Goal: Task Accomplishment & Management: Use online tool/utility

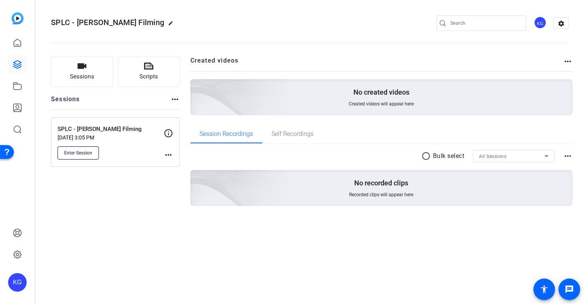
click at [76, 156] on span "Enter Session" at bounding box center [78, 153] width 28 height 6
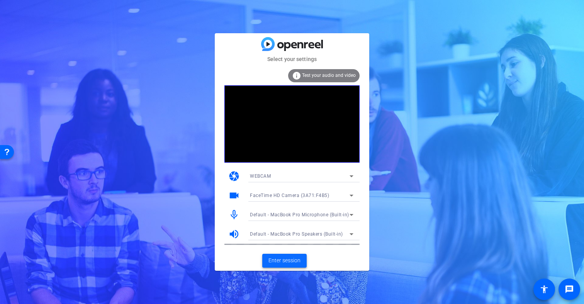
click at [283, 260] on span "Enter session" at bounding box center [285, 261] width 32 height 8
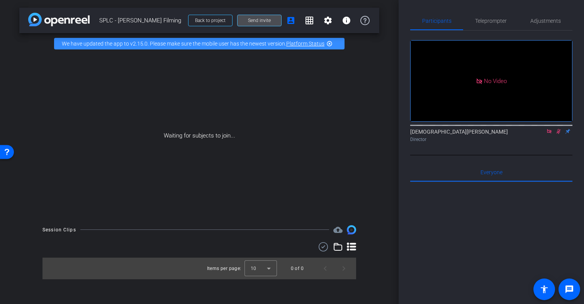
click at [265, 20] on span "Send invite" at bounding box center [259, 20] width 23 height 6
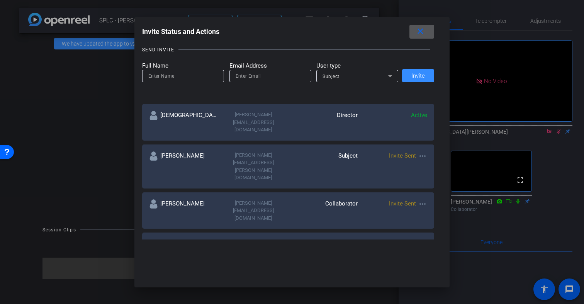
scroll to position [63, 0]
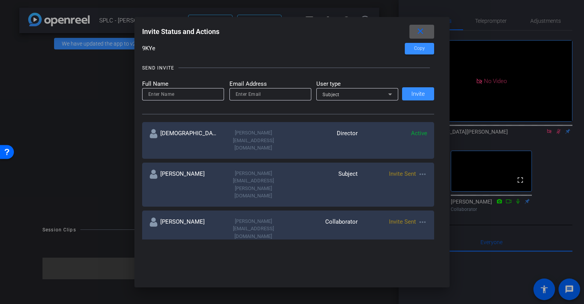
click at [559, 143] on div at bounding box center [292, 152] width 584 height 304
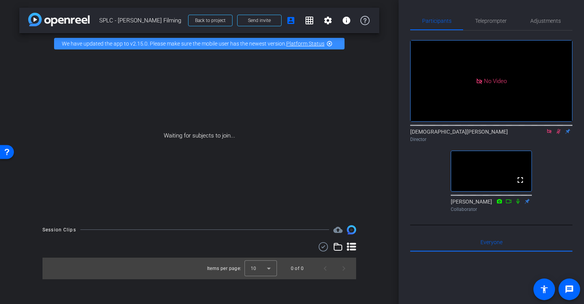
click at [559, 134] on icon at bounding box center [559, 131] width 4 height 5
click at [250, 20] on span "Send invite" at bounding box center [259, 20] width 23 height 6
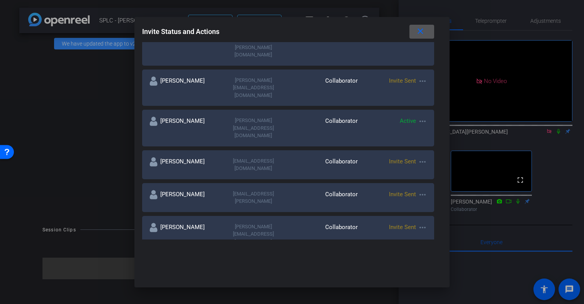
scroll to position [206, 0]
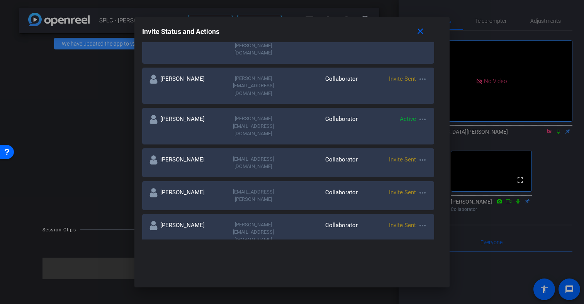
click at [184, 264] on input at bounding box center [212, 268] width 129 height 9
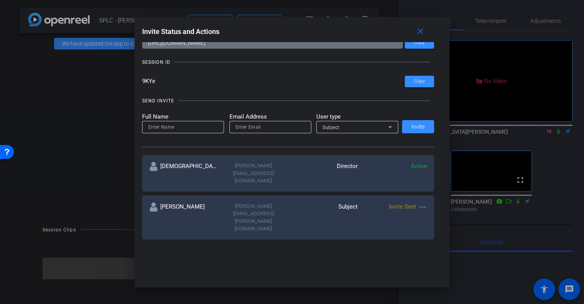
scroll to position [29, 0]
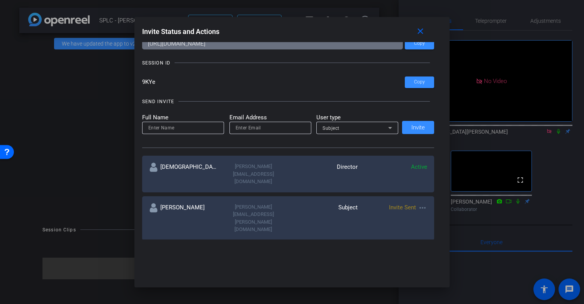
click at [167, 128] on input at bounding box center [183, 127] width 70 height 9
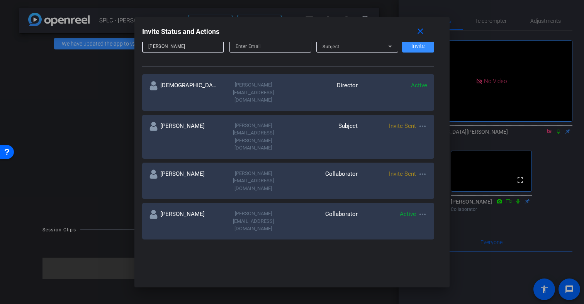
scroll to position [101, 0]
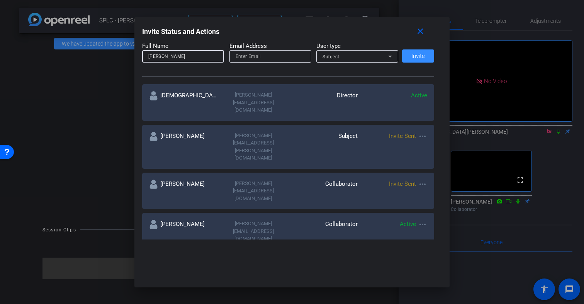
type input "Colin"
click at [258, 57] on input "email" at bounding box center [271, 56] width 70 height 9
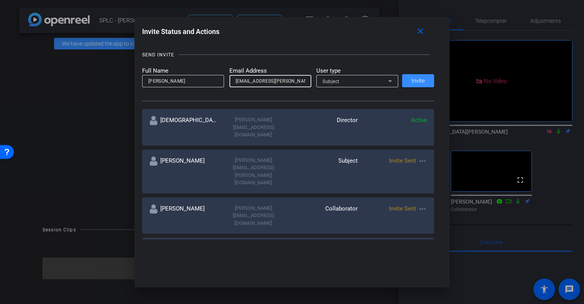
scroll to position [70, 0]
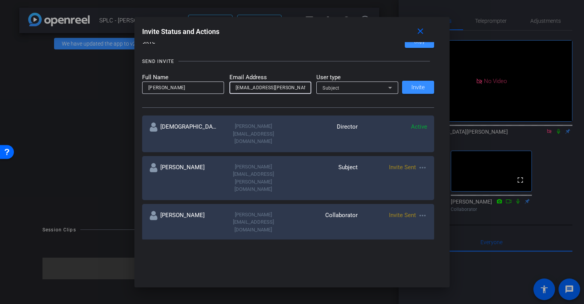
type input "colin.oldenburg@splcenter.org"
click at [390, 87] on icon at bounding box center [390, 88] width 4 height 2
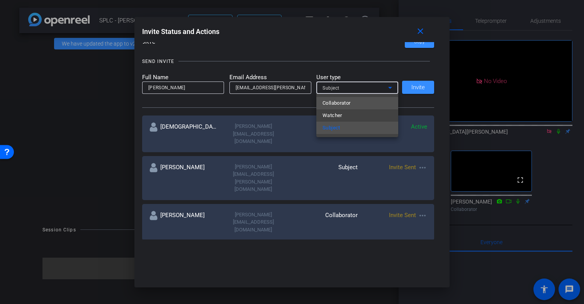
click at [359, 104] on mat-option "Collaborator" at bounding box center [357, 103] width 82 height 12
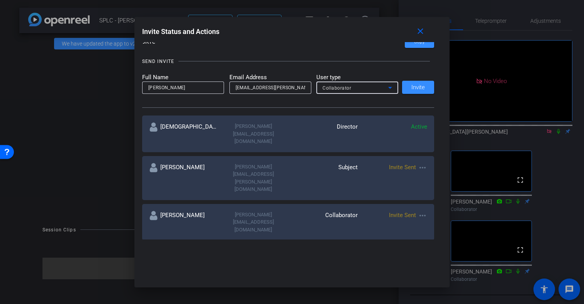
click at [268, 84] on input "colin.oldenburg@splcenter.org" at bounding box center [271, 87] width 70 height 9
click at [425, 88] on span at bounding box center [418, 87] width 32 height 19
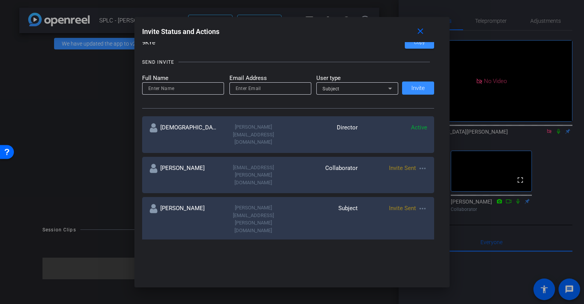
scroll to position [66, 0]
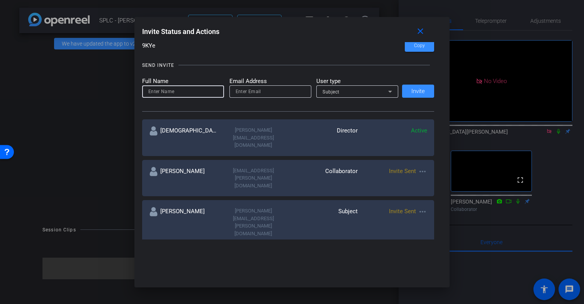
click at [172, 91] on input at bounding box center [183, 91] width 70 height 9
type input "Hilary"
click at [249, 91] on input "email" at bounding box center [271, 91] width 70 height 9
type input "hilary.hudson@splcenter.org"
click at [357, 92] on div "Subject" at bounding box center [356, 92] width 66 height 10
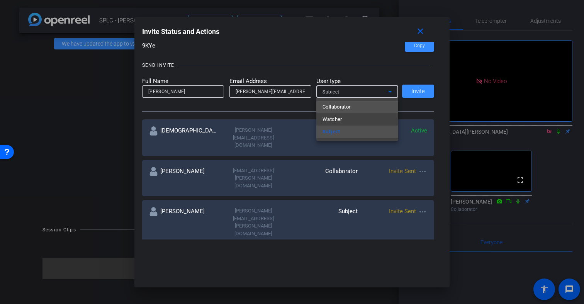
click at [351, 107] on span "Collaborator" at bounding box center [337, 106] width 28 height 9
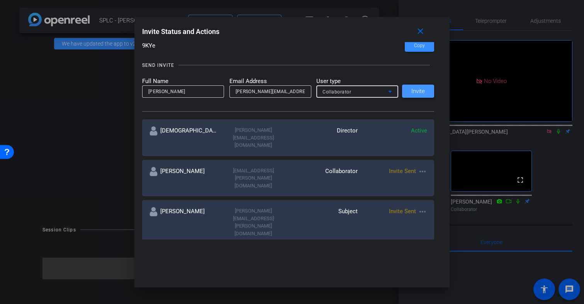
click at [416, 94] on span "Invite" at bounding box center [419, 91] width 14 height 6
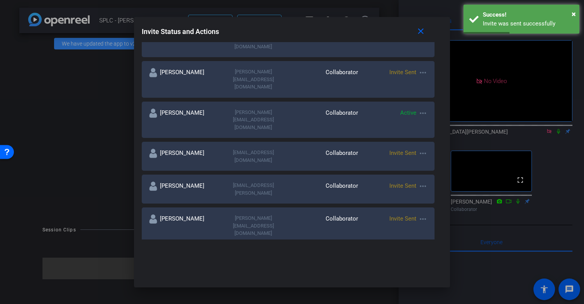
scroll to position [254, 0]
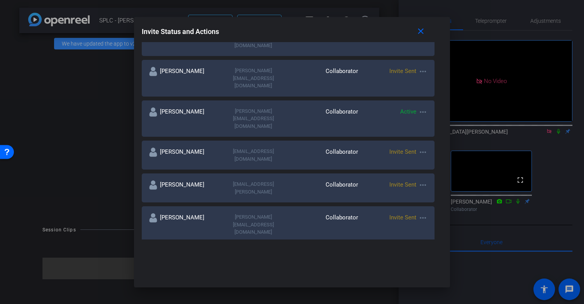
click at [231, 304] on input at bounding box center [212, 308] width 129 height 9
type input "Hillary"
click at [217, 304] on input "Hillary" at bounding box center [212, 308] width 129 height 9
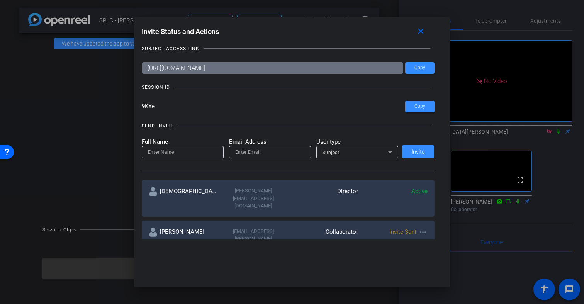
scroll to position [0, 0]
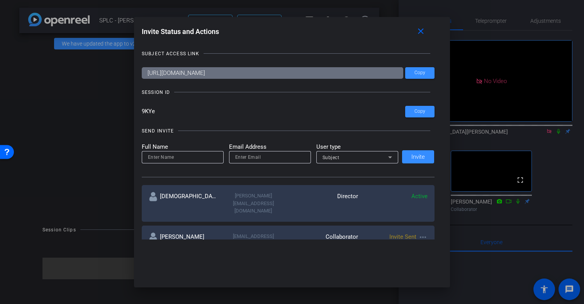
click at [163, 155] on input at bounding box center [183, 157] width 70 height 9
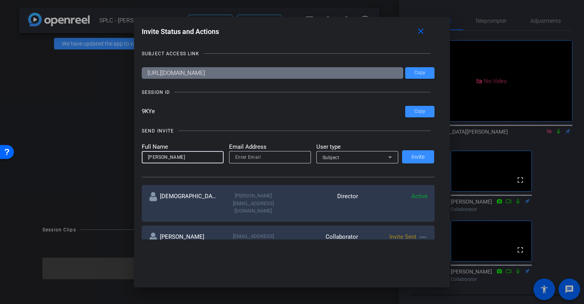
type input "Hillary"
click at [241, 156] on input "email" at bounding box center [270, 157] width 70 height 9
click at [333, 158] on span "Subject" at bounding box center [331, 157] width 17 height 5
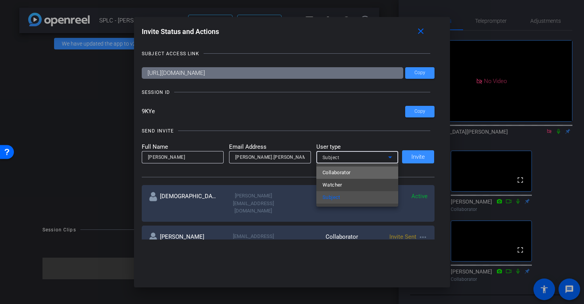
click at [339, 171] on span "Collaborator" at bounding box center [337, 172] width 28 height 9
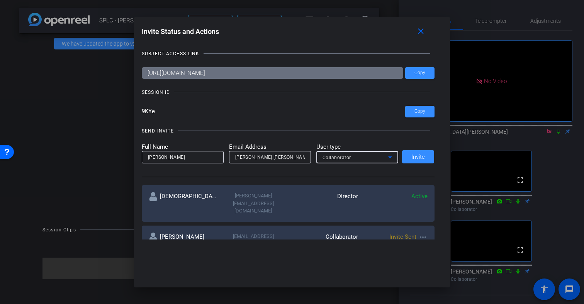
click at [416, 158] on div "Full Name Hillary Email Address hillary.hudson@splcenter@splcenter.org User typ…" at bounding box center [288, 153] width 293 height 21
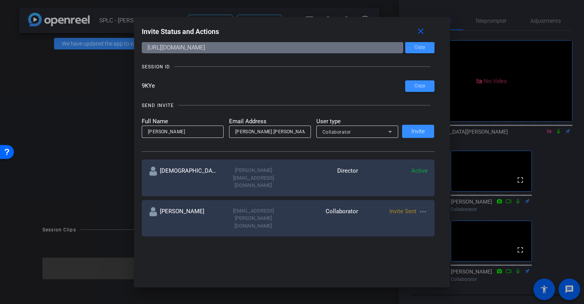
scroll to position [24, 0]
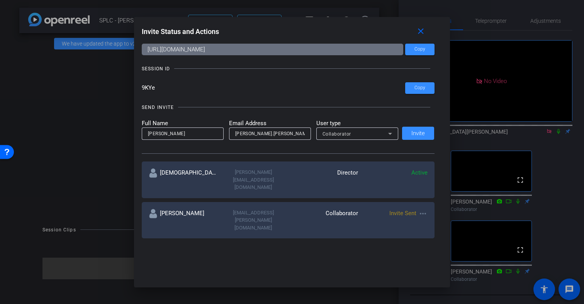
click at [415, 133] on div "Full Name Hillary Email Address hillary.hudson@splcenter@splcenter.org User typ…" at bounding box center [288, 129] width 293 height 21
drag, startPoint x: 328, startPoint y: 30, endPoint x: 266, endPoint y: 27, distance: 61.9
click at [266, 27] on div "Invite Status and Actions close" at bounding box center [288, 32] width 293 height 14
click at [417, 133] on div "Full Name Hillary Email Address hillary.hudson@splcenter@splcenter.org User typ…" at bounding box center [288, 129] width 293 height 21
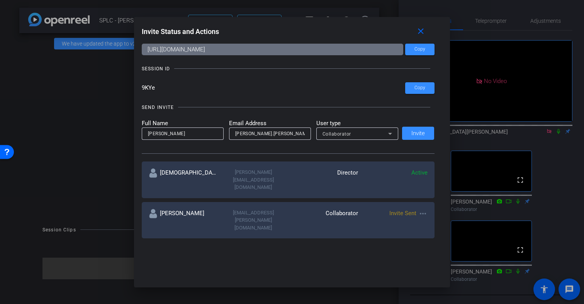
click at [417, 133] on div "Full Name Hillary Email Address hillary.hudson@splcenter@splcenter.org User typ…" at bounding box center [288, 129] width 293 height 21
click at [248, 135] on input "hillary.hudson@splcenter@splcenter.org" at bounding box center [270, 133] width 70 height 9
click at [291, 134] on input "hillary.hudson@splcenter@splcenter.org" at bounding box center [270, 133] width 70 height 9
type input "hillary.hudson@splcenter.org"
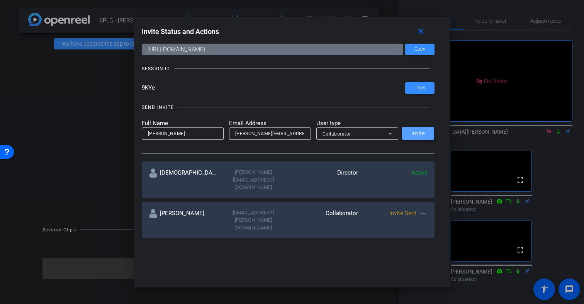
click at [415, 132] on span "Invite" at bounding box center [419, 134] width 14 height 6
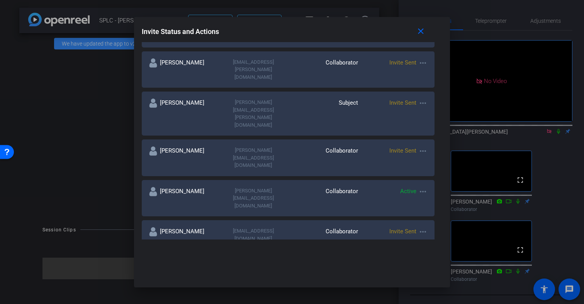
scroll to position [170, 0]
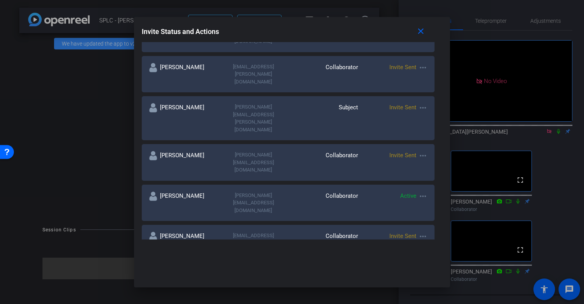
click at [423, 151] on mat-icon "more_horiz" at bounding box center [422, 155] width 9 height 9
click at [432, 121] on span "Remove Immediately" at bounding box center [453, 120] width 58 height 9
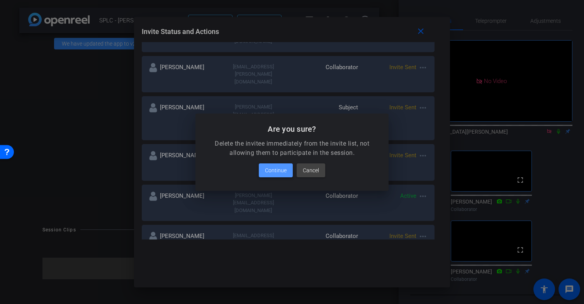
click at [273, 170] on span "Continue" at bounding box center [276, 170] width 22 height 9
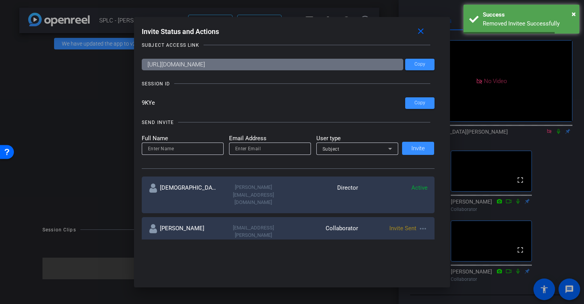
scroll to position [0, 0]
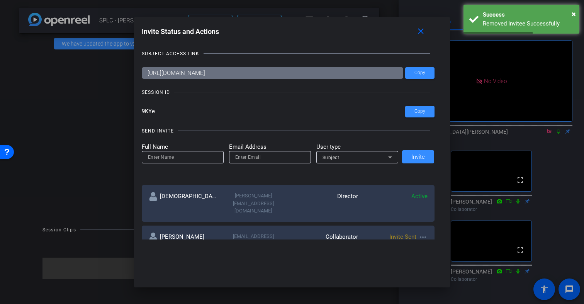
click at [184, 157] on input at bounding box center [183, 157] width 70 height 9
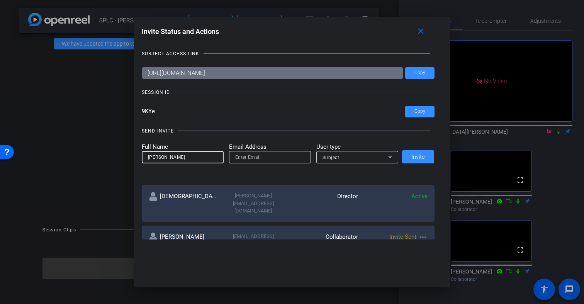
type input "Hillary"
click at [250, 157] on input "email" at bounding box center [270, 157] width 70 height 9
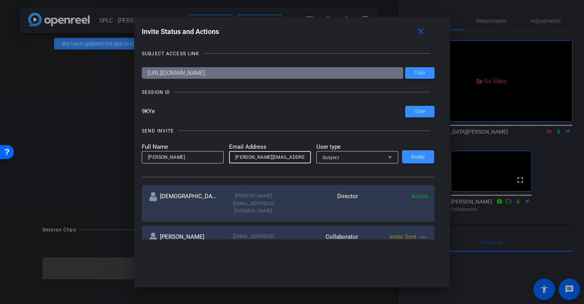
type input "hillary.hudson@splcenter.org"
click at [349, 157] on div "Subject" at bounding box center [356, 158] width 66 height 10
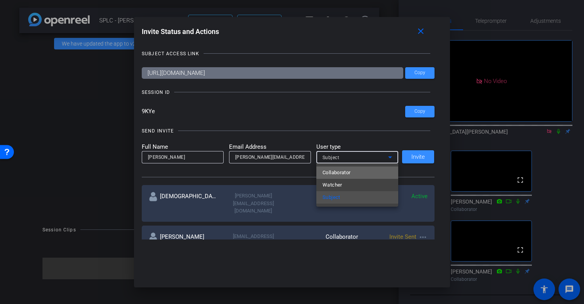
click at [347, 174] on span "Collaborator" at bounding box center [337, 172] width 28 height 9
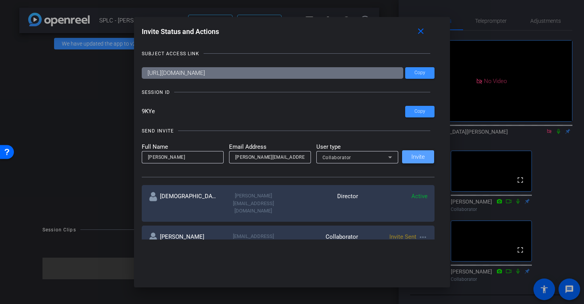
click at [413, 157] on span "Invite" at bounding box center [419, 157] width 14 height 6
drag, startPoint x: 157, startPoint y: 112, endPoint x: 135, endPoint y: 111, distance: 21.7
click at [135, 111] on div "Invite Status and Actions close SUBJECT ACCESS LINK https://capture.openreel.co…" at bounding box center [292, 132] width 316 height 231
click at [418, 113] on span "Copy" at bounding box center [420, 112] width 11 height 6
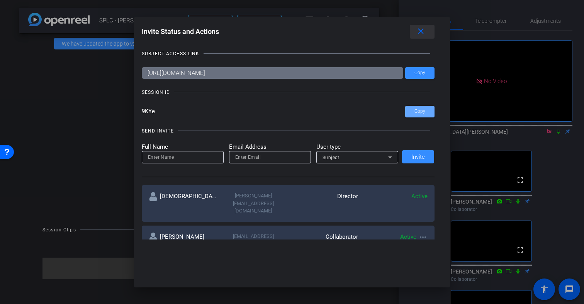
click at [418, 32] on mat-icon "close" at bounding box center [421, 32] width 10 height 10
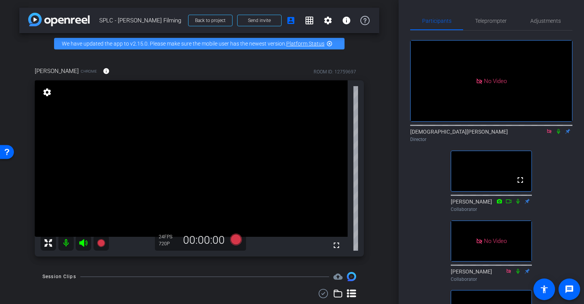
click at [549, 133] on icon at bounding box center [549, 131] width 4 height 4
click at [545, 22] on span "Adjustments" at bounding box center [546, 20] width 31 height 5
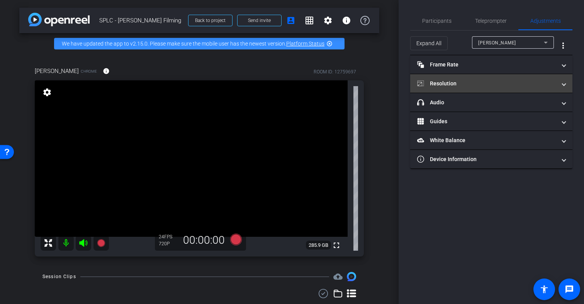
click at [537, 80] on mat-panel-title "Resolution" at bounding box center [486, 84] width 139 height 8
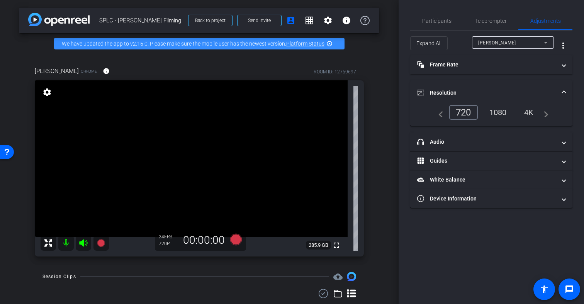
click at [529, 113] on div "4K" at bounding box center [529, 112] width 21 height 13
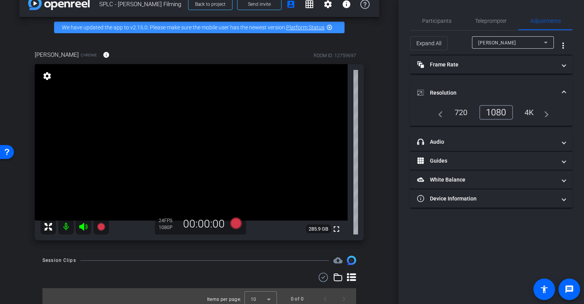
scroll to position [22, 0]
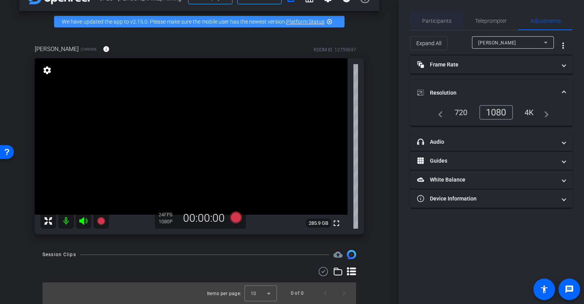
click at [440, 19] on span "Participants" at bounding box center [436, 20] width 29 height 5
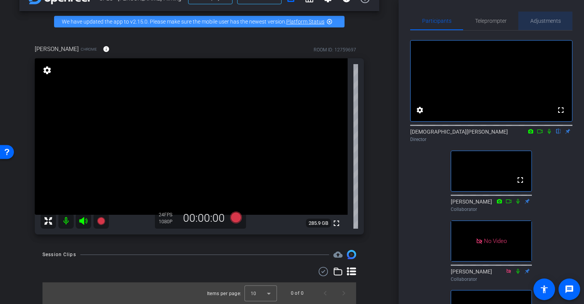
click at [539, 22] on span "Adjustments" at bounding box center [546, 20] width 31 height 5
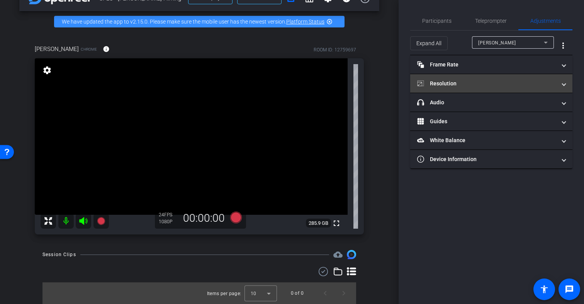
click at [563, 87] on span at bounding box center [564, 84] width 3 height 8
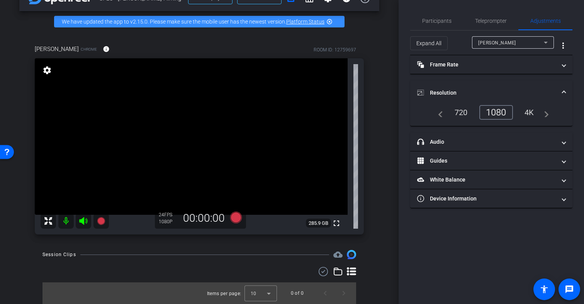
click at [563, 87] on mat-expansion-panel-header "Resolution" at bounding box center [491, 92] width 162 height 25
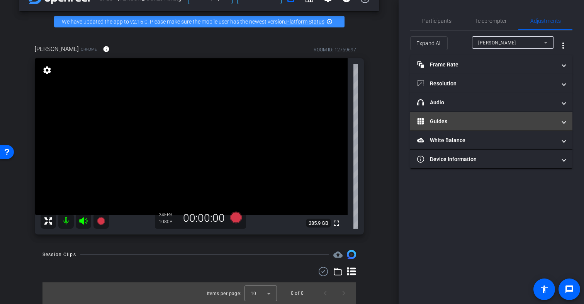
click at [563, 122] on span at bounding box center [564, 121] width 3 height 8
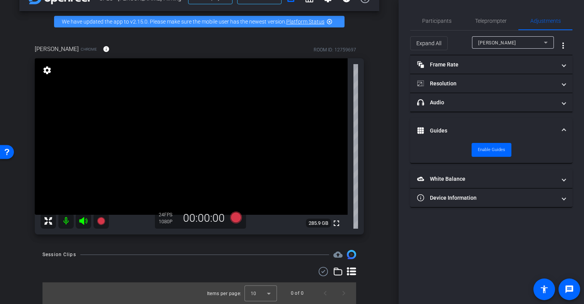
click at [563, 122] on mat-expansion-panel-header "Guides" at bounding box center [491, 130] width 162 height 25
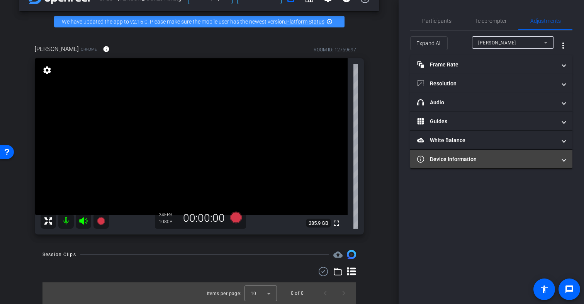
click at [563, 159] on span at bounding box center [564, 159] width 3 height 8
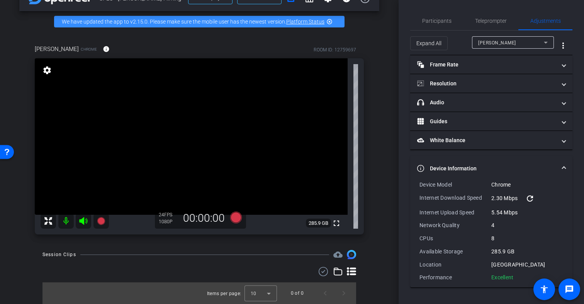
click at [563, 165] on span at bounding box center [564, 169] width 3 height 8
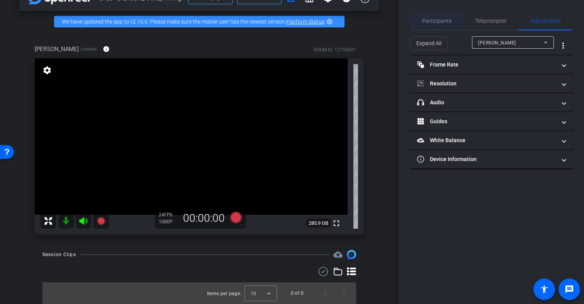
click at [441, 23] on span "Participants" at bounding box center [436, 20] width 29 height 5
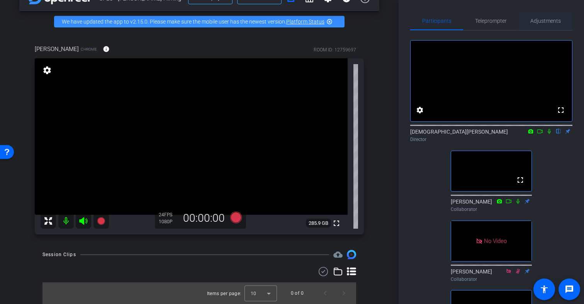
click at [532, 21] on span "Adjustments" at bounding box center [546, 20] width 31 height 5
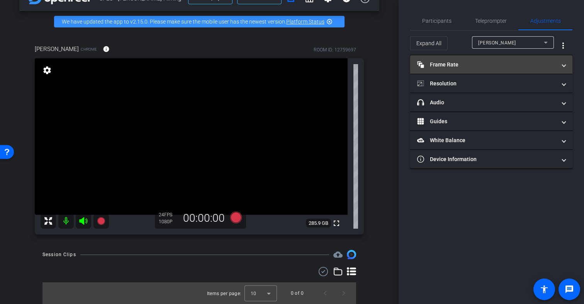
click at [489, 65] on mat-panel-title "Frame Rate Frame Rate" at bounding box center [486, 65] width 139 height 8
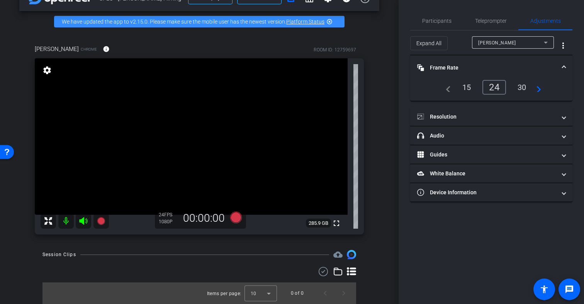
click at [520, 87] on div "30" at bounding box center [522, 87] width 20 height 13
click at [434, 23] on span "Participants" at bounding box center [436, 20] width 29 height 5
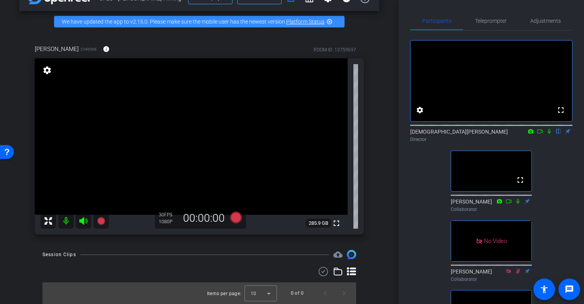
click at [549, 134] on icon at bounding box center [549, 131] width 3 height 5
click at [549, 134] on icon at bounding box center [549, 131] width 6 height 5
click at [549, 134] on icon at bounding box center [549, 131] width 3 height 5
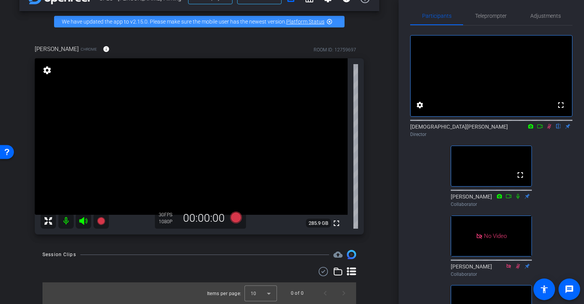
scroll to position [0, 0]
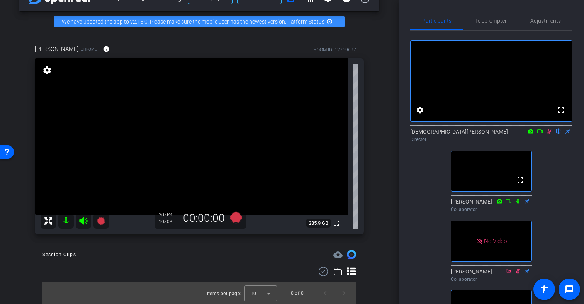
click at [539, 134] on icon at bounding box center [540, 131] width 6 height 5
click at [558, 134] on icon at bounding box center [559, 131] width 6 height 5
click at [548, 134] on icon at bounding box center [549, 131] width 6 height 5
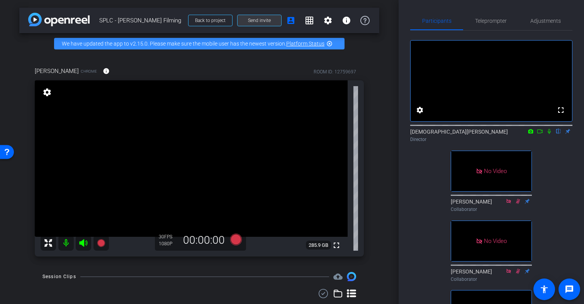
click at [274, 20] on span at bounding box center [260, 20] width 44 height 19
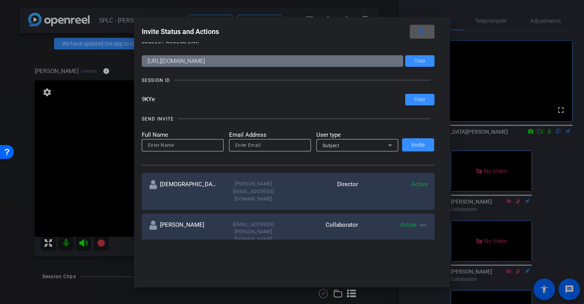
scroll to position [20, 0]
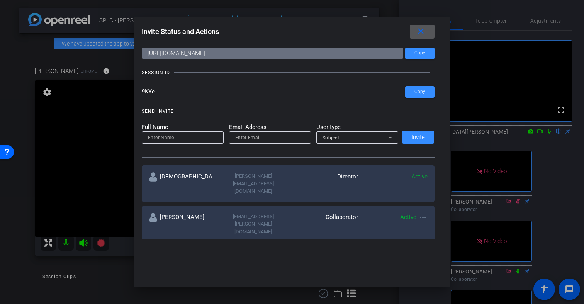
click at [422, 32] on mat-icon "close" at bounding box center [421, 32] width 10 height 10
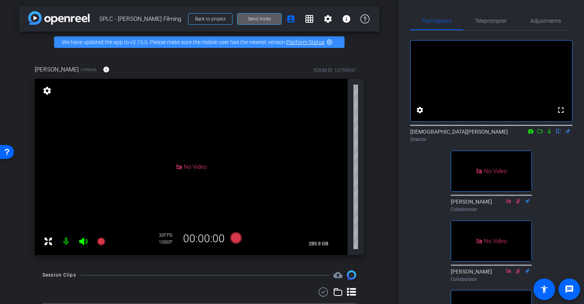
scroll to position [0, 0]
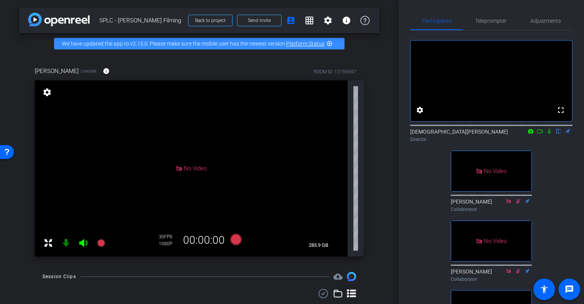
click at [550, 134] on icon at bounding box center [549, 131] width 6 height 5
click at [539, 134] on icon at bounding box center [540, 131] width 6 height 5
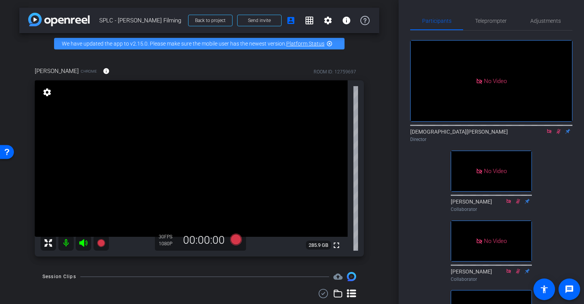
click at [559, 134] on icon at bounding box center [559, 131] width 4 height 5
click at [549, 134] on icon at bounding box center [549, 131] width 6 height 5
click at [258, 20] on span "Send invite" at bounding box center [259, 20] width 23 height 6
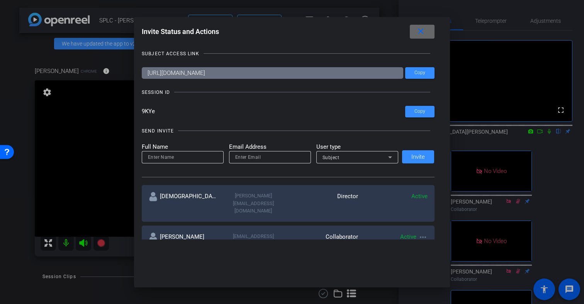
click at [423, 31] on mat-icon "close" at bounding box center [421, 32] width 10 height 10
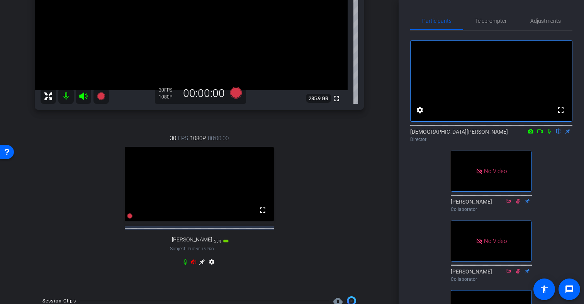
scroll to position [149, 0]
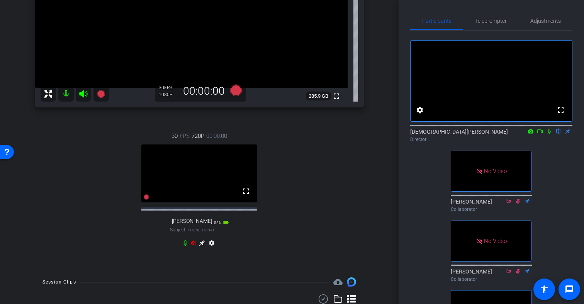
click at [185, 246] on icon at bounding box center [185, 243] width 3 height 6
click at [66, 94] on mat-icon at bounding box center [65, 93] width 15 height 15
click at [62, 92] on mat-icon at bounding box center [65, 93] width 15 height 15
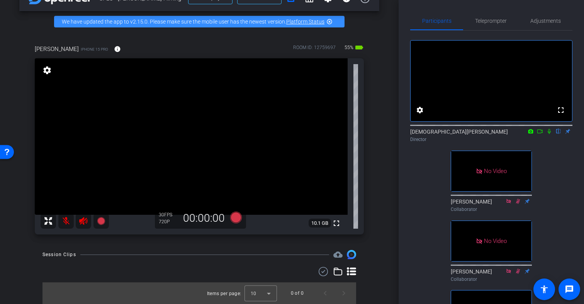
scroll to position [80, 0]
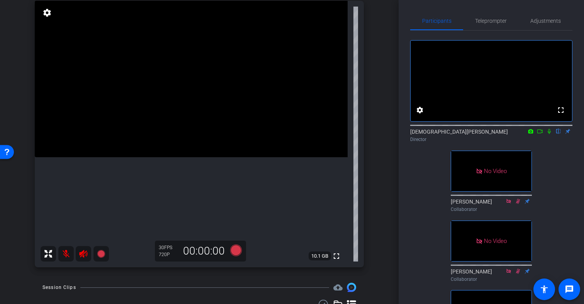
click at [66, 255] on mat-icon at bounding box center [65, 253] width 15 height 15
click at [81, 255] on icon at bounding box center [83, 254] width 8 height 8
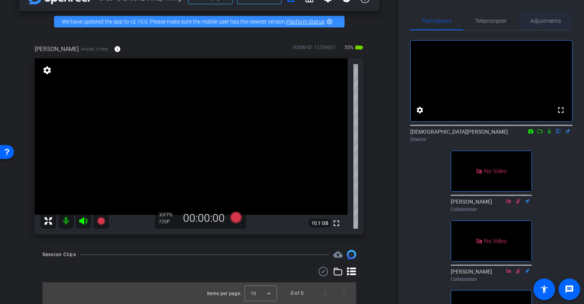
click at [544, 22] on span "Adjustments" at bounding box center [546, 20] width 31 height 5
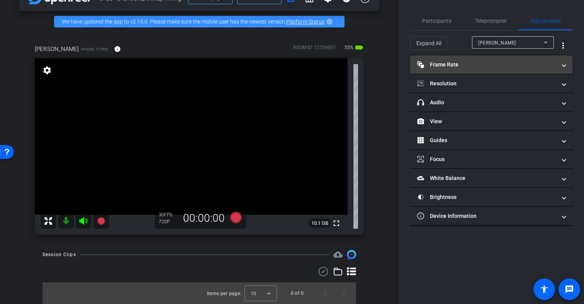
click at [552, 63] on mat-panel-title "Frame Rate Frame Rate" at bounding box center [486, 65] width 139 height 8
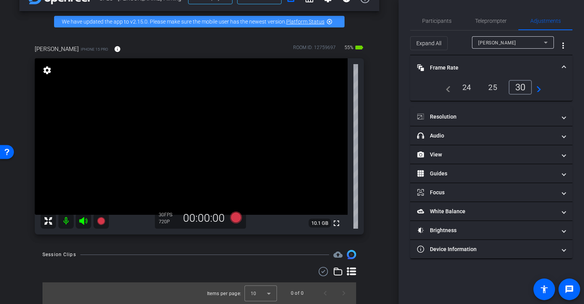
click at [515, 91] on div "30" at bounding box center [521, 87] width 24 height 15
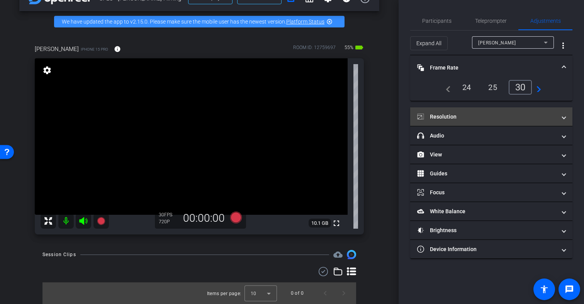
click at [559, 115] on span "Resolution" at bounding box center [489, 117] width 145 height 8
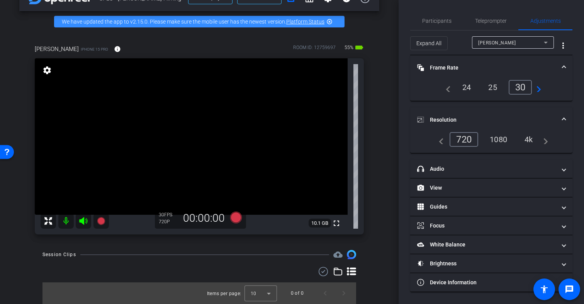
click at [528, 140] on div "4k" at bounding box center [529, 139] width 20 height 13
click at [434, 20] on span "Participants" at bounding box center [436, 20] width 29 height 5
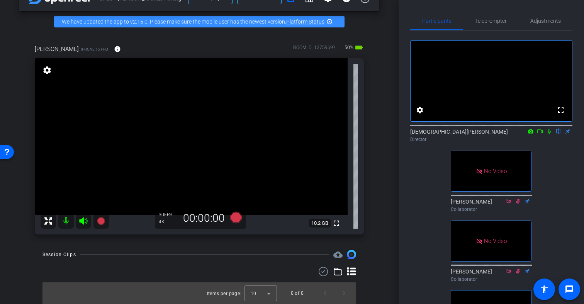
click at [548, 134] on icon at bounding box center [549, 131] width 6 height 5
click at [541, 134] on icon at bounding box center [540, 131] width 6 height 5
click at [241, 214] on icon at bounding box center [236, 218] width 19 height 14
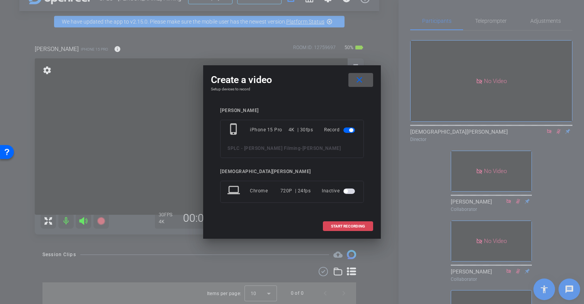
click at [333, 226] on span "START RECORDING" at bounding box center [348, 226] width 34 height 4
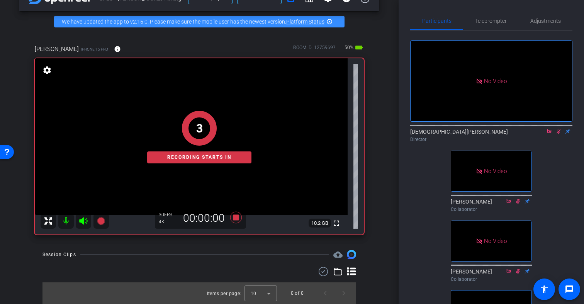
scroll to position [39, 0]
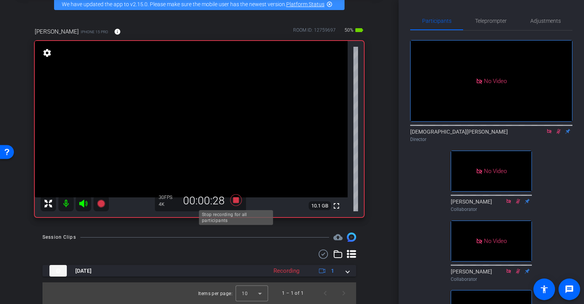
click at [236, 202] on icon at bounding box center [236, 200] width 12 height 12
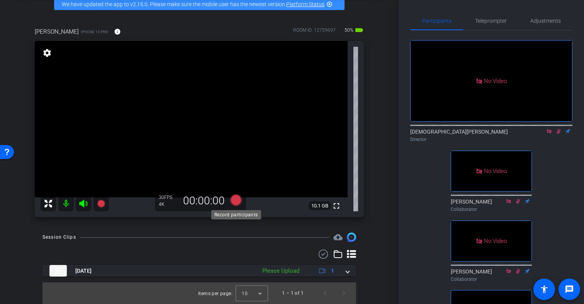
click at [236, 199] on icon at bounding box center [236, 200] width 12 height 12
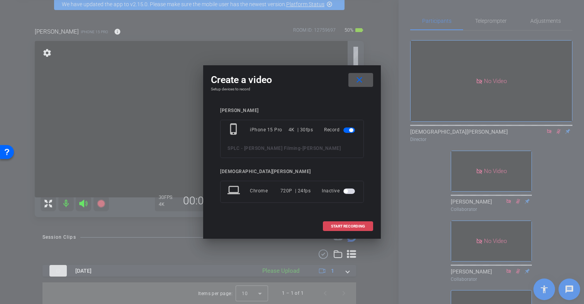
click at [333, 224] on span "START RECORDING" at bounding box center [348, 226] width 34 height 4
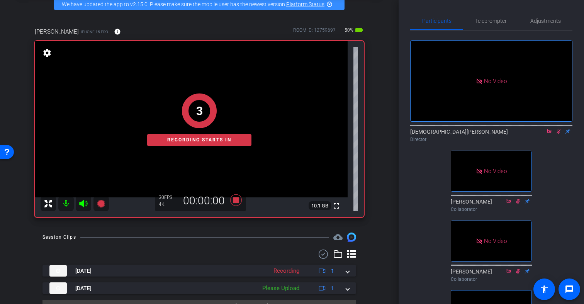
scroll to position [57, 0]
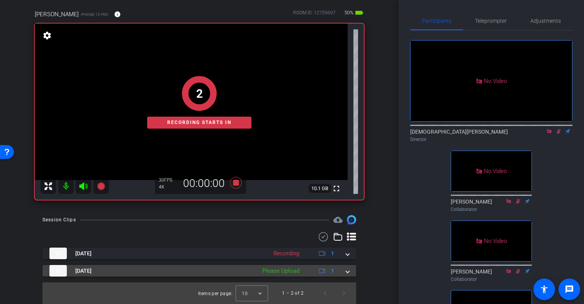
click at [349, 273] on span at bounding box center [347, 271] width 3 height 8
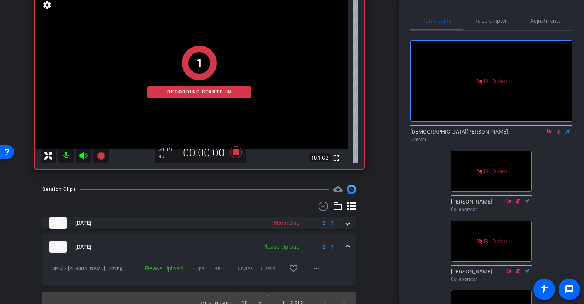
scroll to position [97, 0]
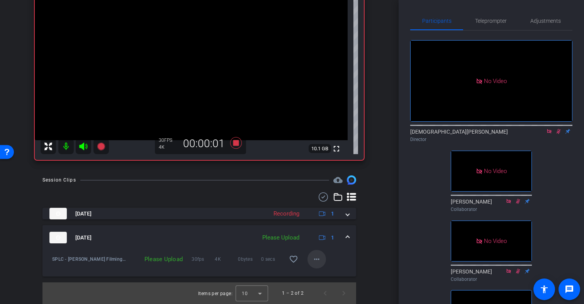
click at [315, 258] on mat-icon "more_horiz" at bounding box center [316, 259] width 9 height 9
click at [327, 275] on span "Upload" at bounding box center [329, 275] width 31 height 9
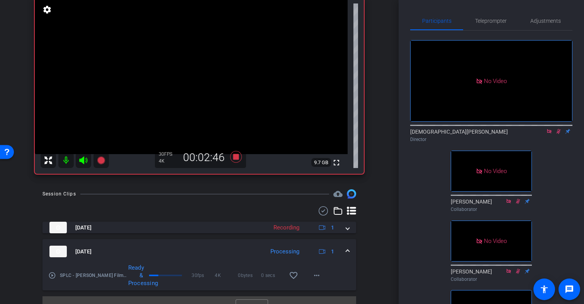
scroll to position [96, 0]
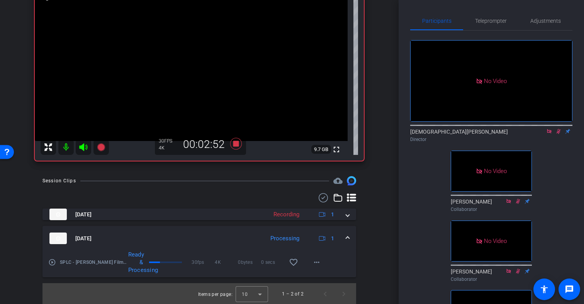
click at [53, 264] on mat-icon "play_circle_outline" at bounding box center [52, 262] width 8 height 8
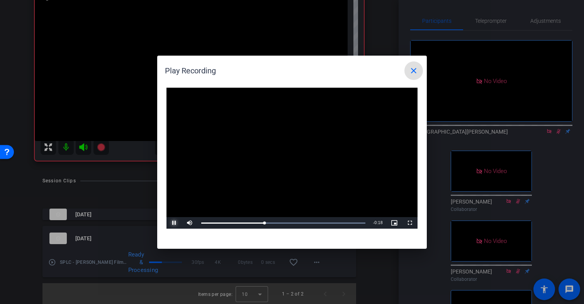
click at [173, 223] on span "Video Player" at bounding box center [174, 223] width 15 height 0
click at [413, 72] on mat-icon "close" at bounding box center [413, 70] width 9 height 9
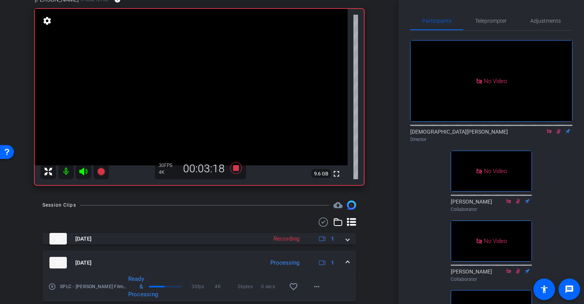
scroll to position [73, 0]
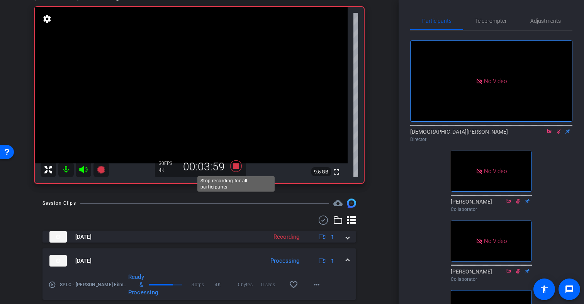
click at [235, 164] on icon at bounding box center [236, 166] width 12 height 12
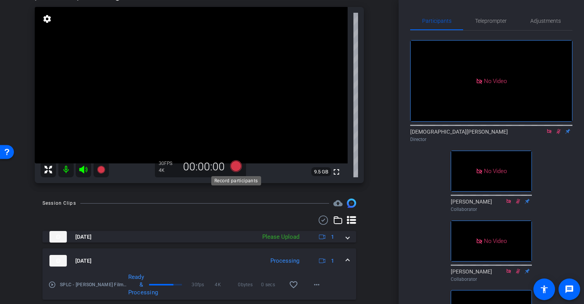
click at [236, 166] on icon at bounding box center [236, 166] width 12 height 12
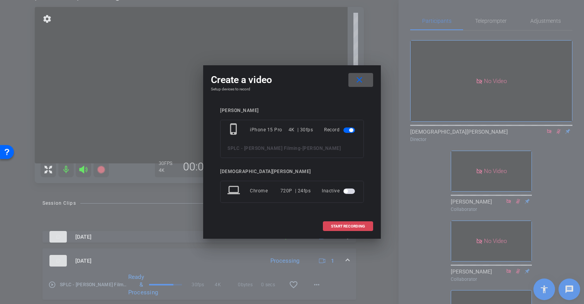
click at [335, 227] on span "START RECORDING" at bounding box center [348, 226] width 34 height 4
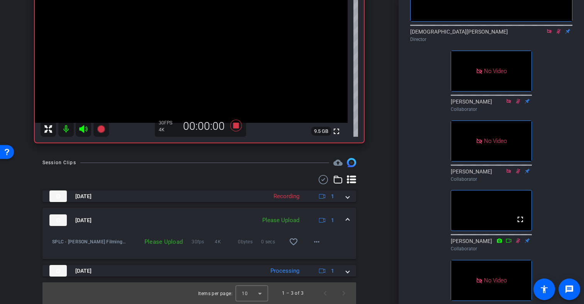
scroll to position [110, 0]
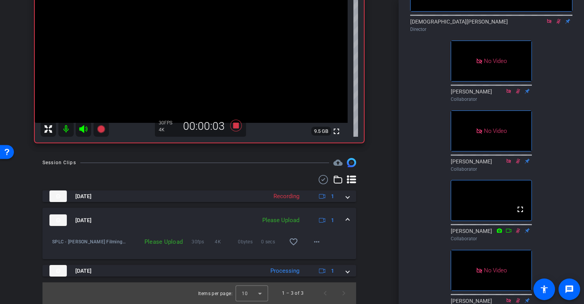
click at [559, 24] on icon at bounding box center [559, 21] width 4 height 5
click at [559, 24] on icon at bounding box center [559, 21] width 6 height 5
click at [316, 242] on mat-icon "more_horiz" at bounding box center [316, 241] width 9 height 9
click at [321, 257] on span "Upload" at bounding box center [329, 257] width 31 height 9
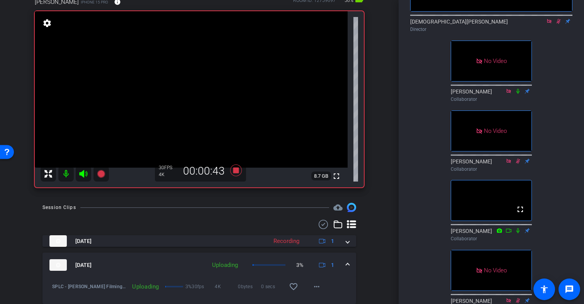
scroll to position [70, 0]
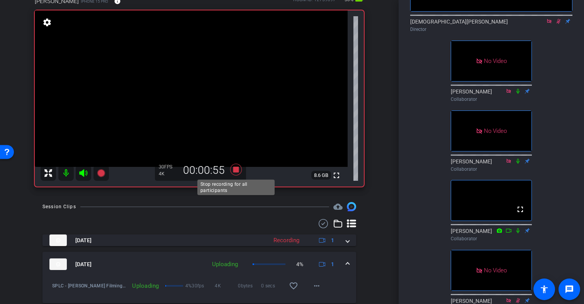
click at [236, 170] on icon at bounding box center [236, 170] width 12 height 12
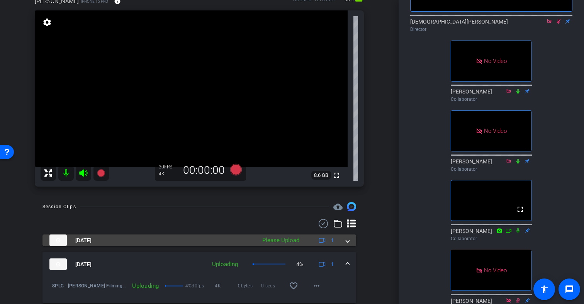
click at [349, 241] on mat-expansion-panel-header "Sep 5, 2025 Please Upload 1" at bounding box center [200, 241] width 314 height 12
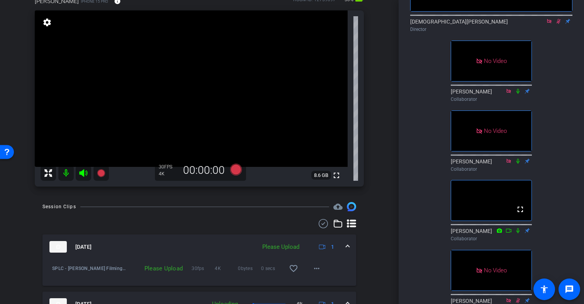
click at [348, 245] on span at bounding box center [347, 247] width 3 height 8
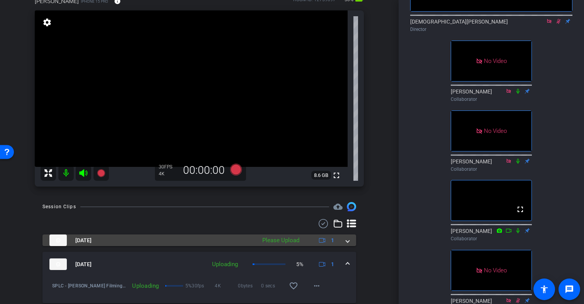
click at [349, 241] on span at bounding box center [347, 240] width 3 height 8
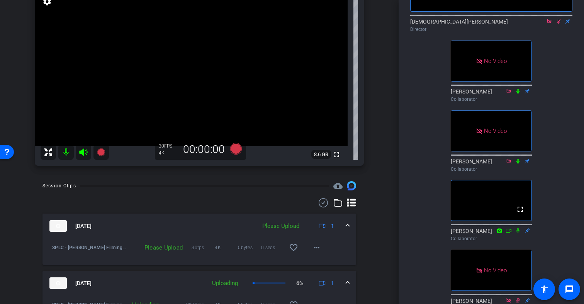
scroll to position [99, 0]
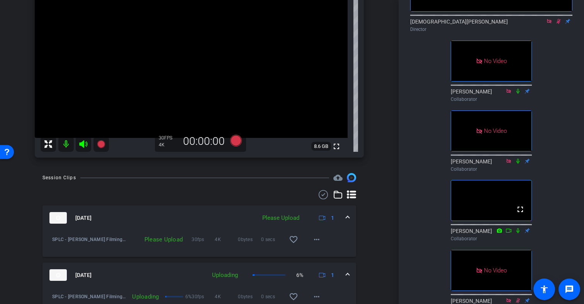
click at [348, 218] on span at bounding box center [347, 218] width 3 height 8
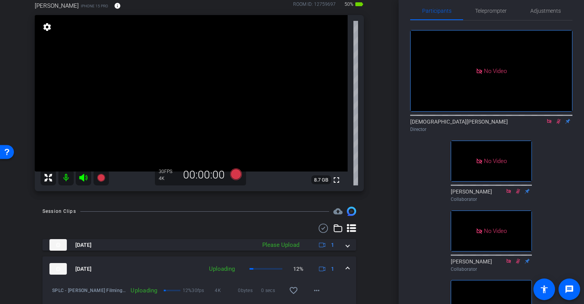
scroll to position [0, 0]
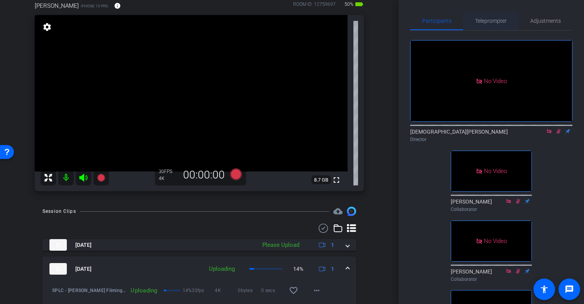
click at [495, 21] on span "Teleprompter" at bounding box center [491, 20] width 32 height 5
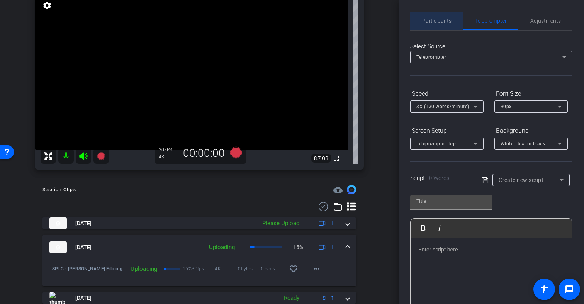
click at [435, 20] on span "Participants" at bounding box center [436, 20] width 29 height 5
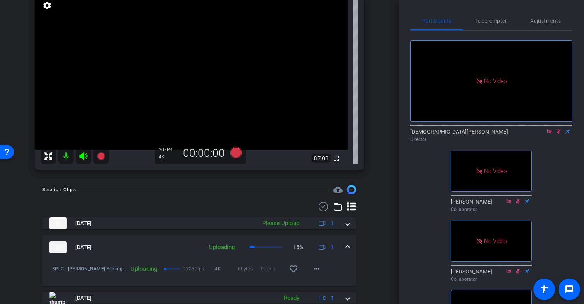
click at [559, 133] on icon at bounding box center [559, 131] width 6 height 5
click at [487, 22] on span "Teleprompter" at bounding box center [491, 20] width 32 height 5
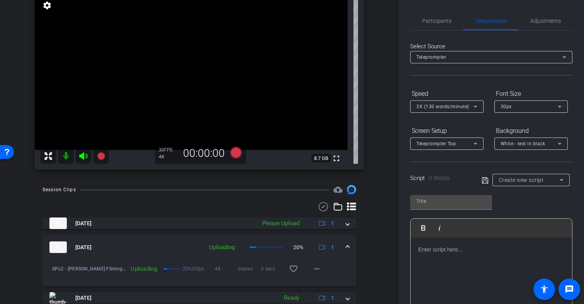
click at [447, 250] on p at bounding box center [491, 249] width 146 height 9
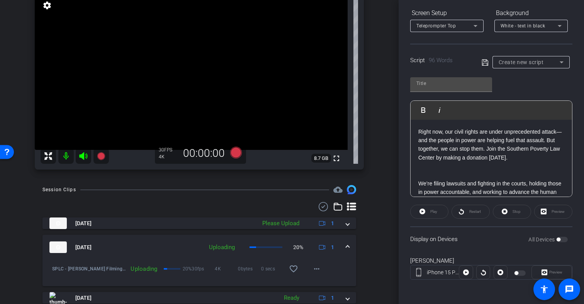
scroll to position [118, 0]
click at [519, 272] on div at bounding box center [520, 272] width 13 height 5
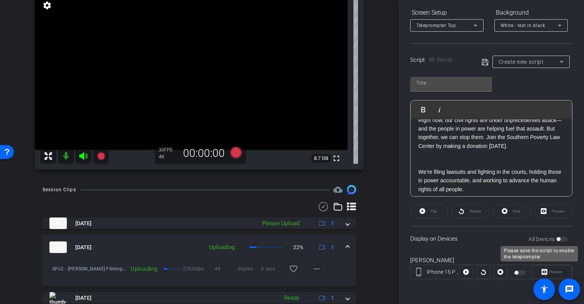
click at [564, 240] on div "All Devices" at bounding box center [548, 239] width 39 height 8
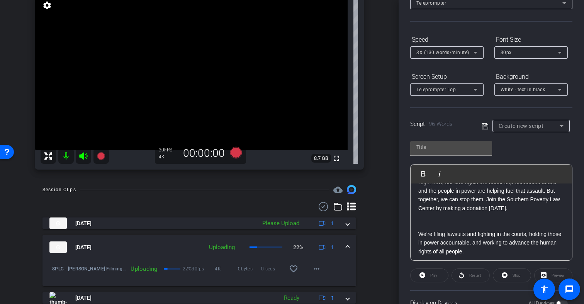
scroll to position [0, 0]
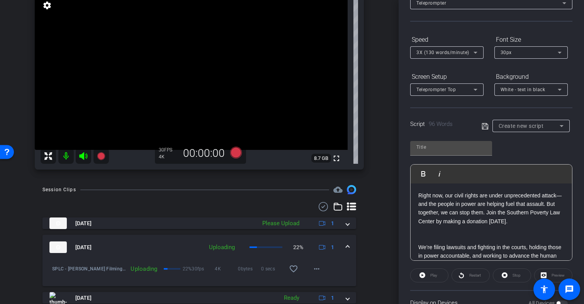
click at [432, 275] on div "Play" at bounding box center [429, 276] width 38 height 14
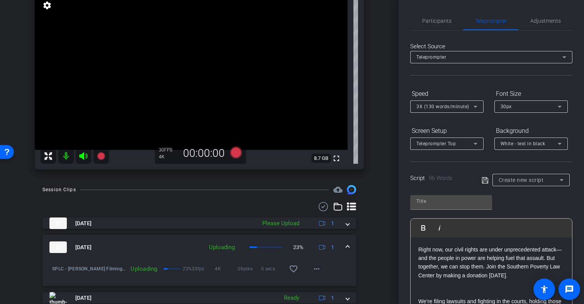
click at [562, 179] on icon at bounding box center [562, 180] width 4 height 2
click at [526, 194] on span "Create new script" at bounding box center [519, 195] width 41 height 9
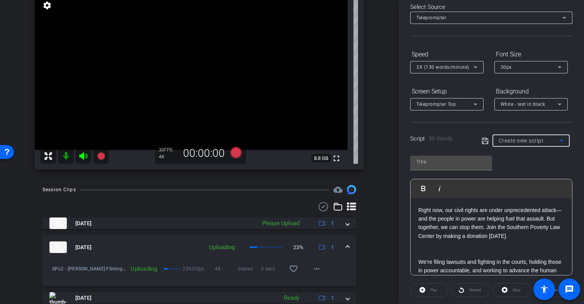
scroll to position [118, 0]
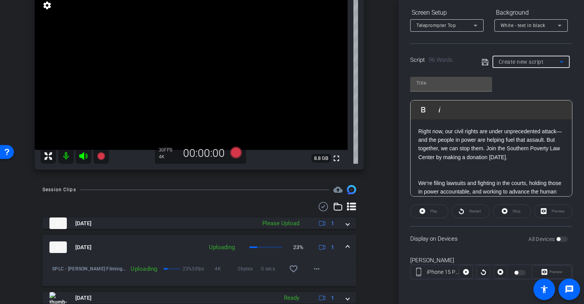
click at [467, 273] on div at bounding box center [466, 272] width 14 height 14
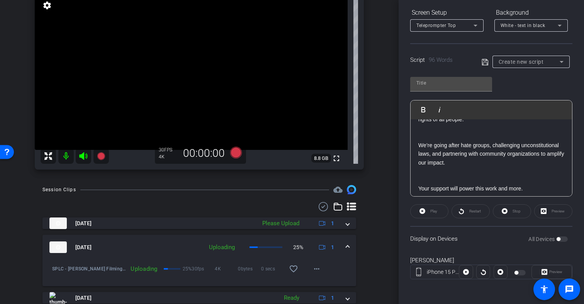
scroll to position [111, 0]
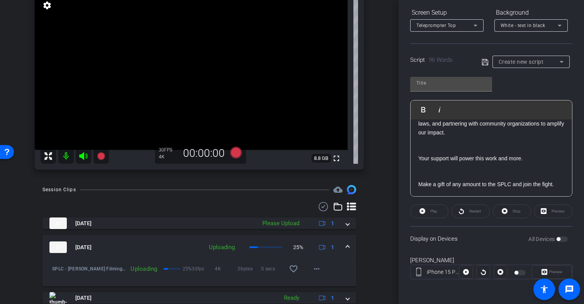
click at [555, 184] on p "Make a gift of any amount to the SPLC and join the fight." at bounding box center [491, 184] width 146 height 9
click at [520, 273] on div at bounding box center [520, 272] width 13 height 5
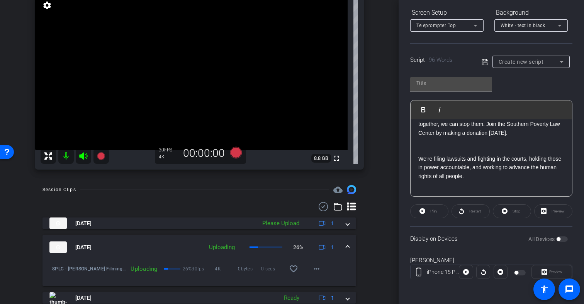
scroll to position [15, 0]
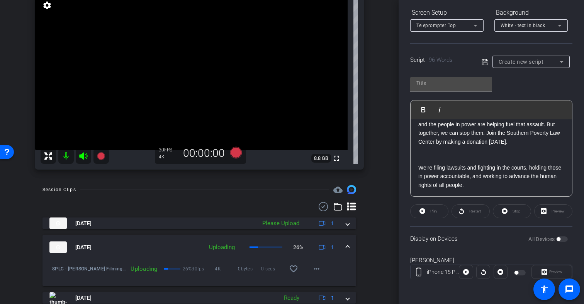
click at [487, 62] on icon at bounding box center [485, 62] width 6 height 6
type input "Default title 7376"
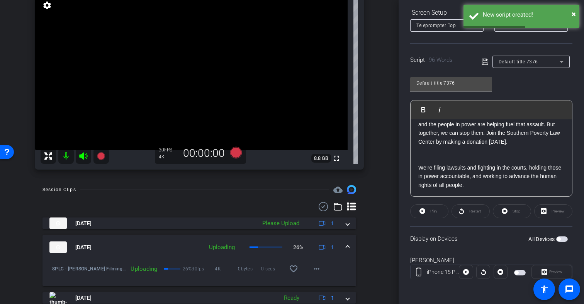
click at [519, 273] on span "button" at bounding box center [520, 272] width 12 height 5
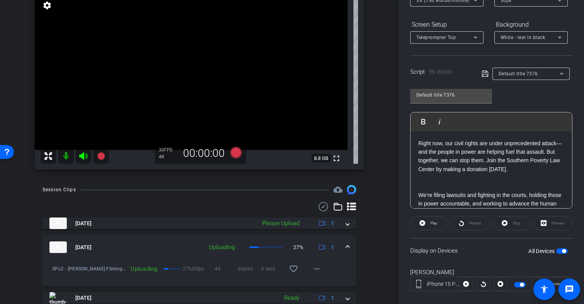
scroll to position [118, 0]
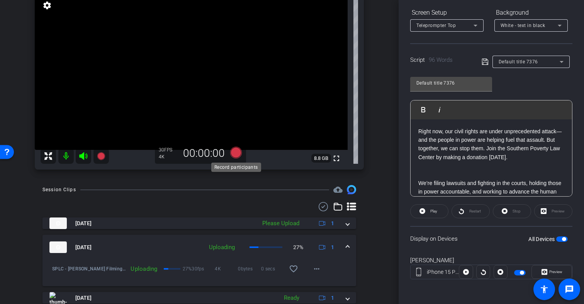
click at [235, 151] on icon at bounding box center [236, 153] width 12 height 12
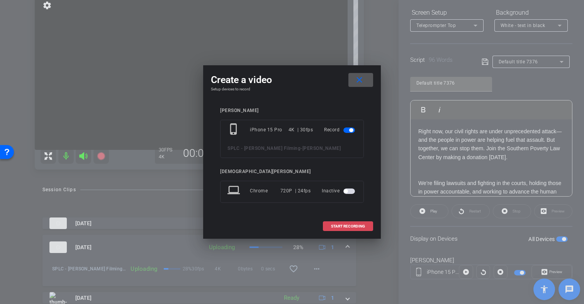
click at [355, 225] on span "START RECORDING" at bounding box center [348, 226] width 34 height 4
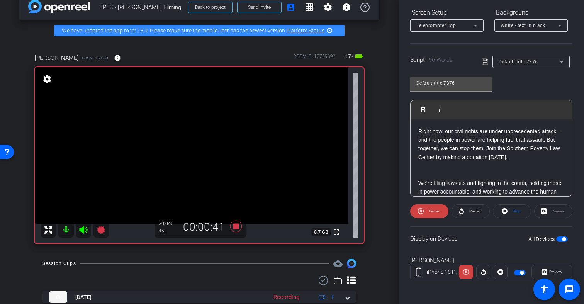
scroll to position [13, 0]
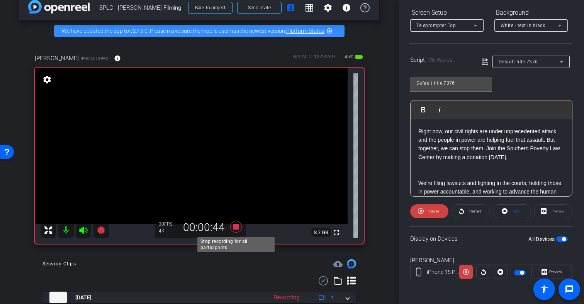
click at [237, 225] on icon at bounding box center [236, 227] width 12 height 12
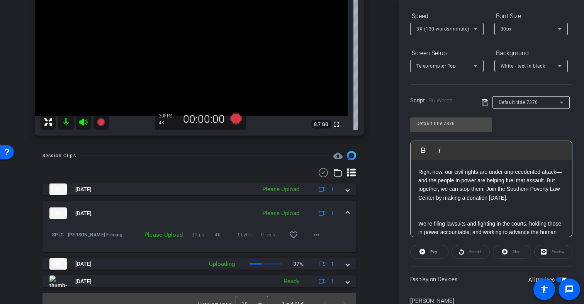
scroll to position [131, 0]
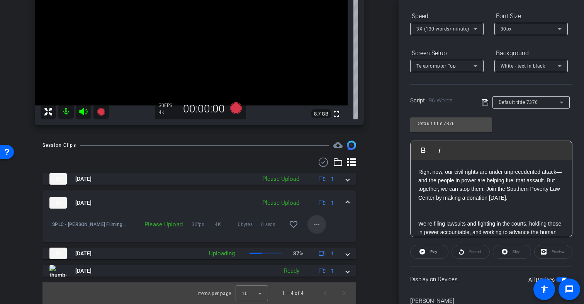
click at [318, 226] on mat-icon "more_horiz" at bounding box center [316, 224] width 9 height 9
click at [327, 241] on span "Upload" at bounding box center [329, 240] width 31 height 9
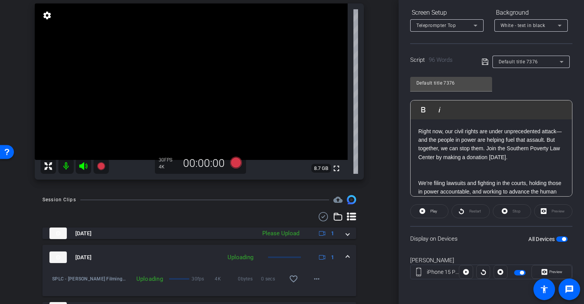
scroll to position [72, 0]
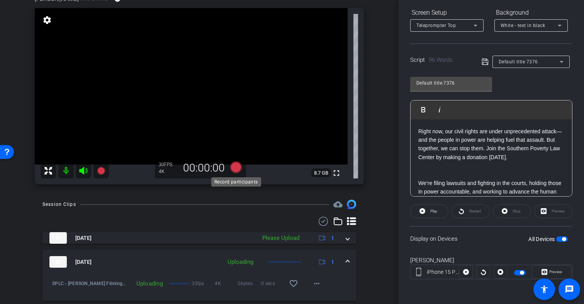
click at [237, 168] on icon at bounding box center [236, 168] width 12 height 12
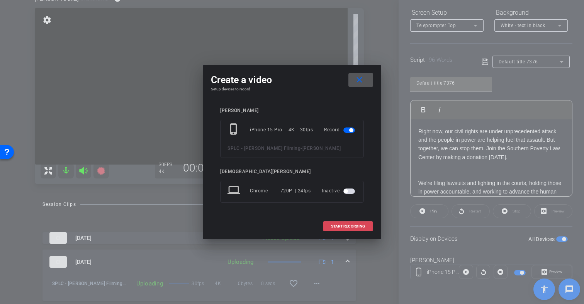
click at [334, 228] on span "START RECORDING" at bounding box center [348, 226] width 34 height 4
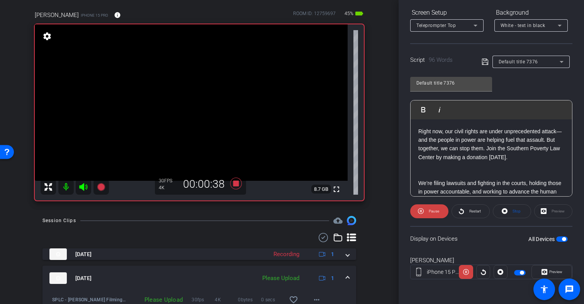
scroll to position [55, 0]
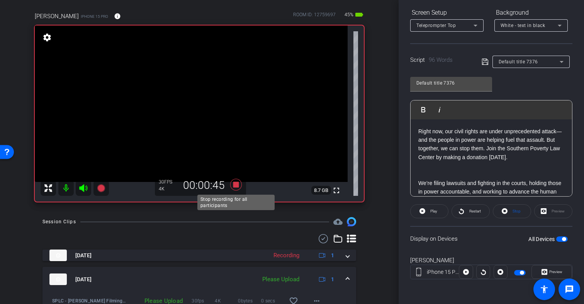
click at [235, 185] on icon at bounding box center [236, 185] width 12 height 12
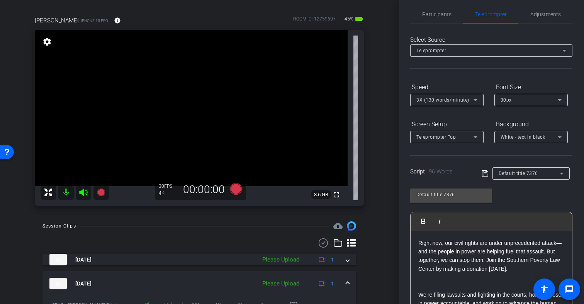
scroll to position [0, 0]
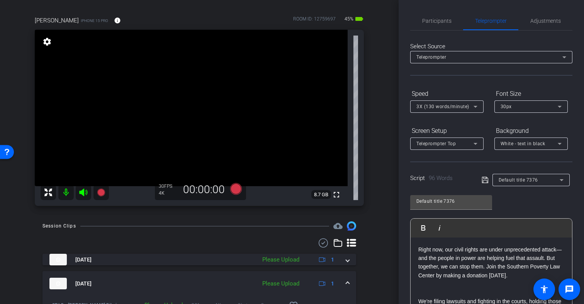
click at [418, 248] on p "Right now, our civil rights are under unprecedented attack—and the people in po…" at bounding box center [491, 262] width 146 height 35
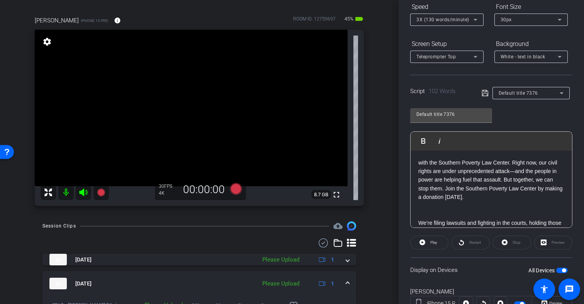
scroll to position [85, 0]
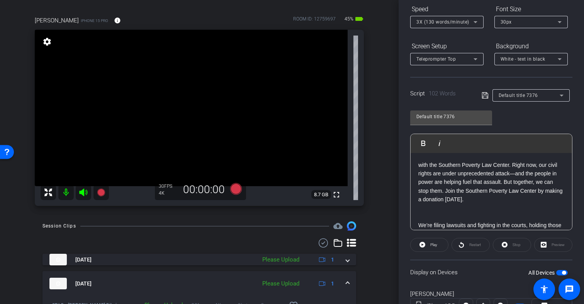
click at [420, 165] on p "with the Southern Poverty Law Center. Right now, our civil rights are under unp…" at bounding box center [491, 182] width 146 height 43
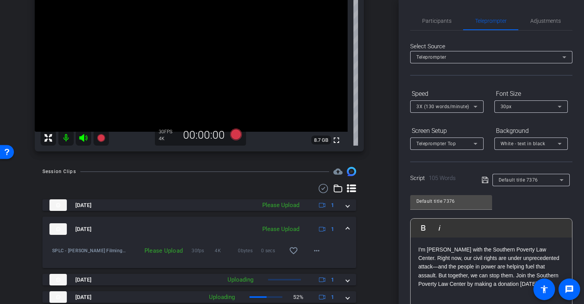
scroll to position [114, 0]
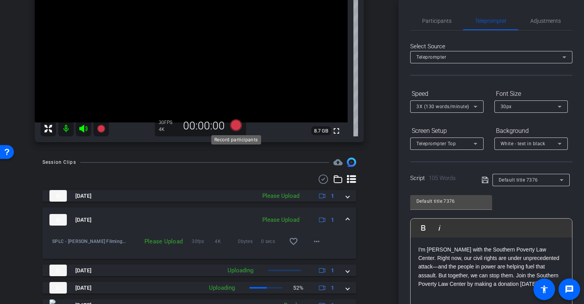
click at [236, 125] on icon at bounding box center [236, 125] width 12 height 12
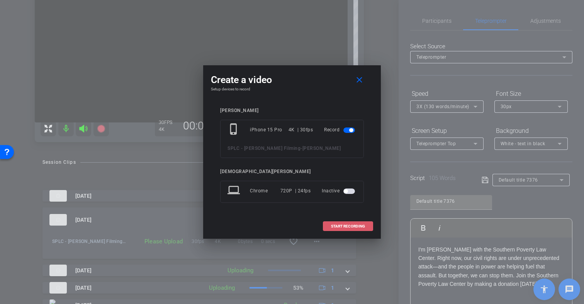
click at [362, 226] on span "START RECORDING" at bounding box center [348, 226] width 34 height 4
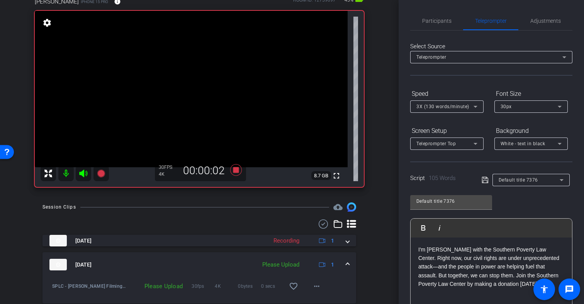
scroll to position [58, 0]
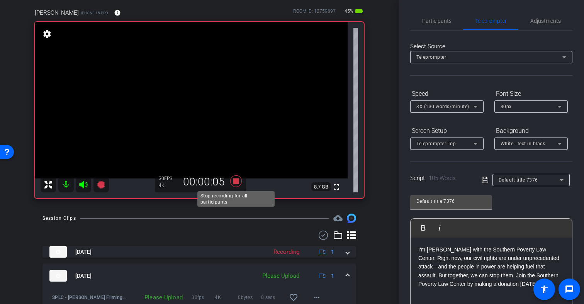
click at [237, 181] on icon at bounding box center [236, 181] width 12 height 12
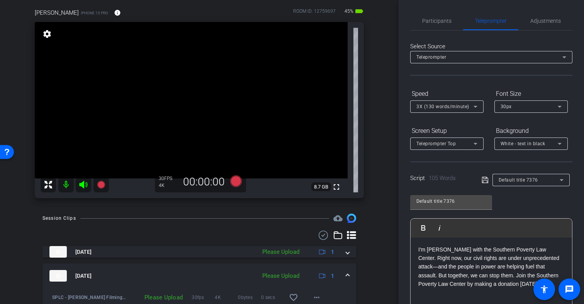
click at [485, 179] on icon at bounding box center [485, 179] width 7 height 9
click at [238, 184] on icon at bounding box center [236, 181] width 12 height 12
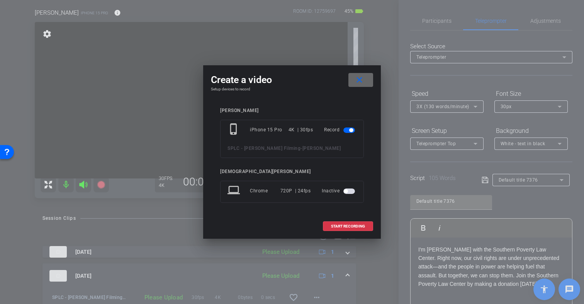
click at [355, 76] on mat-icon "close" at bounding box center [360, 80] width 10 height 10
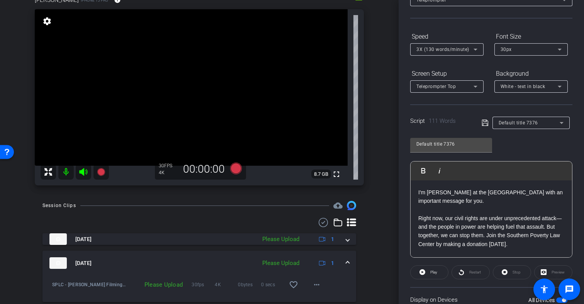
scroll to position [65, 0]
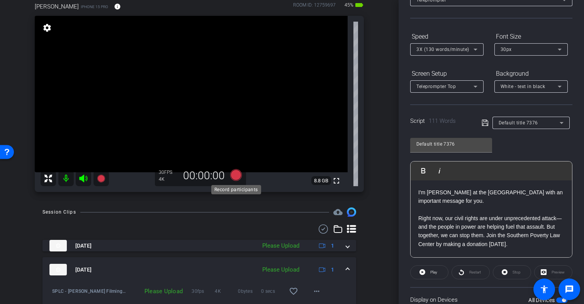
click at [236, 175] on icon at bounding box center [236, 175] width 12 height 12
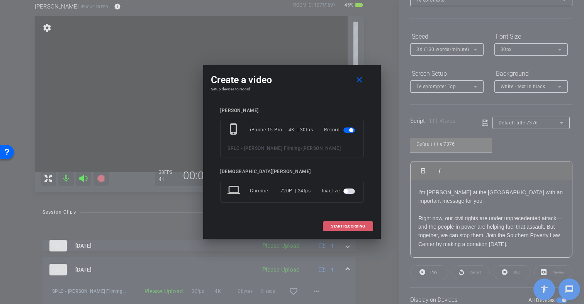
click at [334, 225] on span "START RECORDING" at bounding box center [348, 226] width 34 height 4
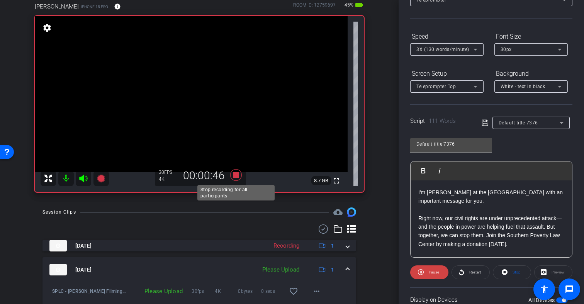
click at [234, 176] on icon at bounding box center [236, 175] width 12 height 12
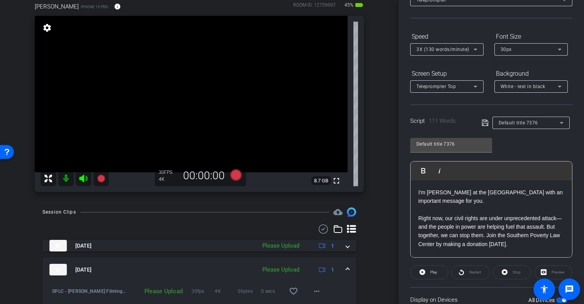
click at [483, 121] on icon at bounding box center [485, 123] width 6 height 6
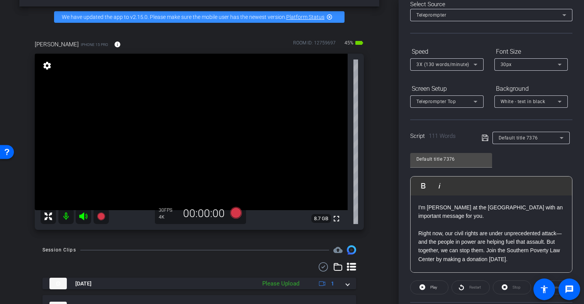
scroll to position [25, 0]
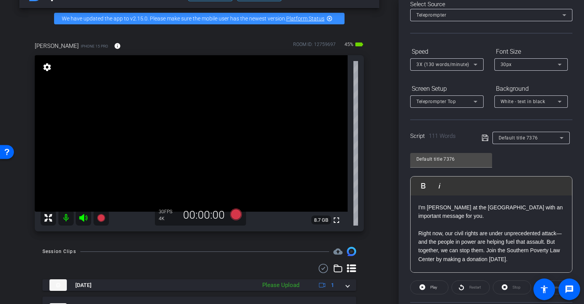
click at [484, 138] on icon at bounding box center [485, 137] width 7 height 9
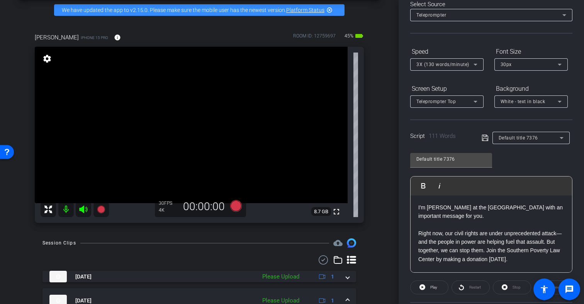
scroll to position [30, 0]
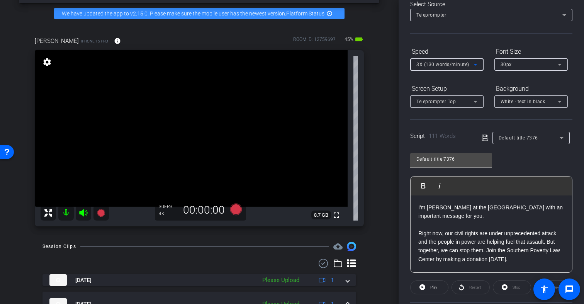
click at [478, 65] on icon at bounding box center [475, 64] width 9 height 9
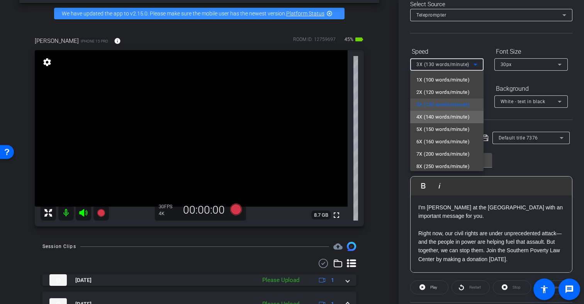
click at [438, 116] on span "4X (140 words/minute)" at bounding box center [443, 116] width 53 height 9
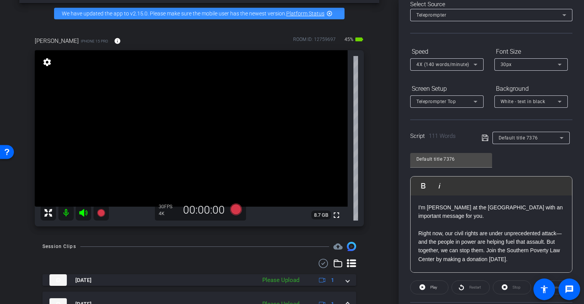
click at [483, 137] on icon at bounding box center [485, 137] width 7 height 9
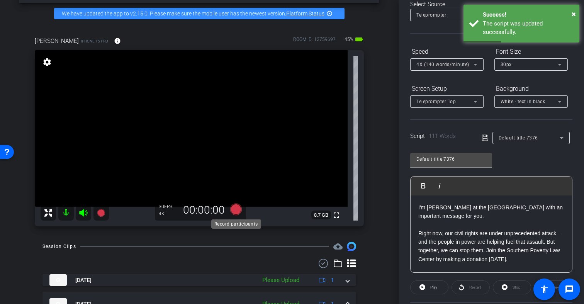
click at [236, 209] on icon at bounding box center [236, 210] width 12 height 12
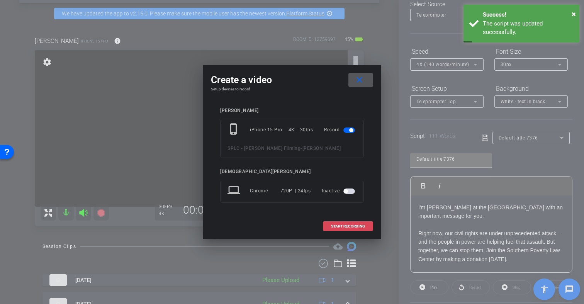
click at [347, 228] on span "START RECORDING" at bounding box center [348, 226] width 34 height 4
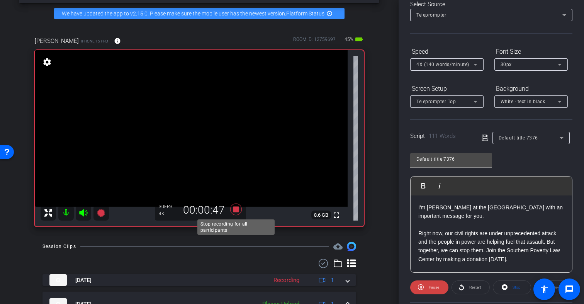
click at [235, 209] on icon at bounding box center [236, 210] width 12 height 12
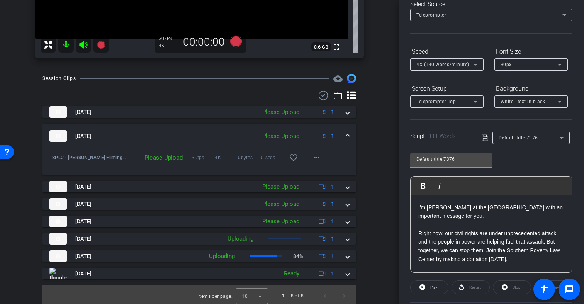
scroll to position [201, 0]
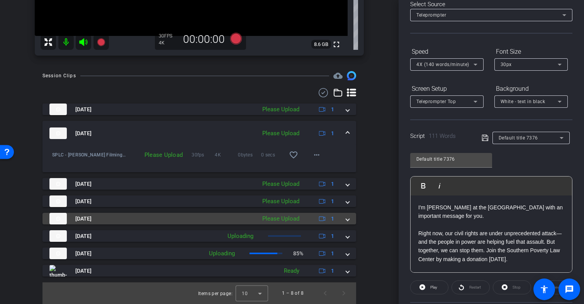
click at [347, 221] on span at bounding box center [347, 219] width 3 height 8
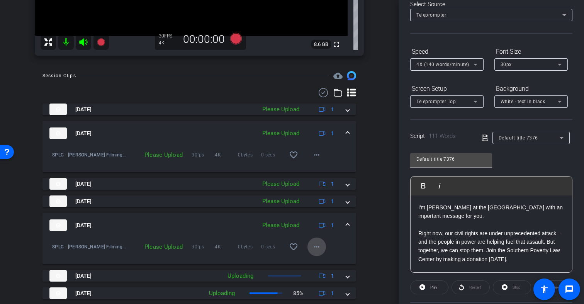
click at [316, 246] on mat-icon "more_horiz" at bounding box center [316, 246] width 9 height 9
click at [322, 261] on span "Upload" at bounding box center [329, 262] width 31 height 9
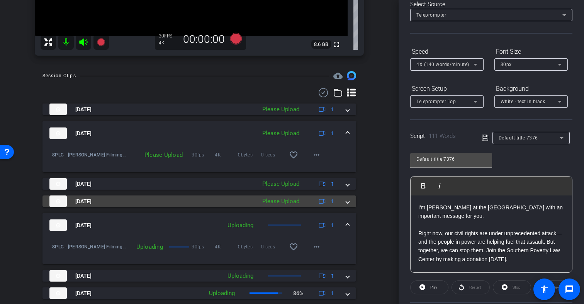
click at [347, 201] on span at bounding box center [347, 201] width 3 height 8
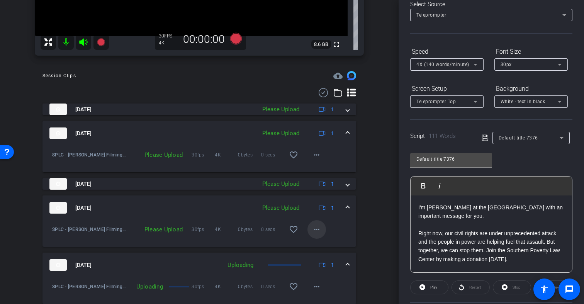
click at [316, 229] on mat-icon "more_horiz" at bounding box center [316, 229] width 9 height 9
click at [321, 247] on span "Upload" at bounding box center [329, 245] width 31 height 9
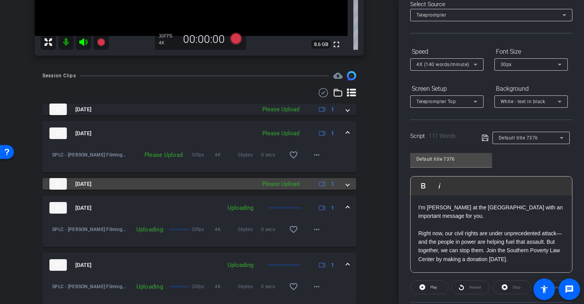
click at [347, 186] on span at bounding box center [347, 184] width 3 height 8
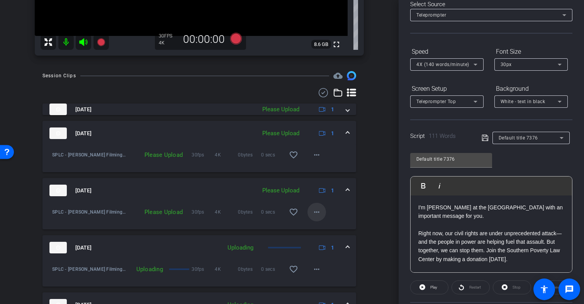
click at [316, 211] on mat-icon "more_horiz" at bounding box center [316, 211] width 9 height 9
click at [324, 228] on span "Upload" at bounding box center [329, 228] width 31 height 9
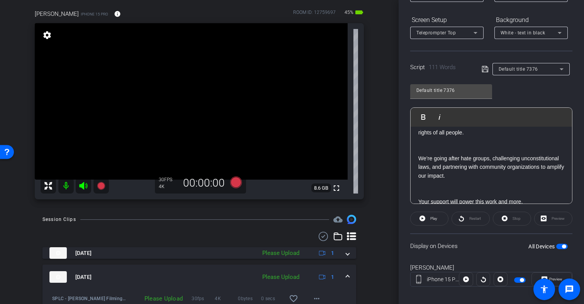
scroll to position [118, 0]
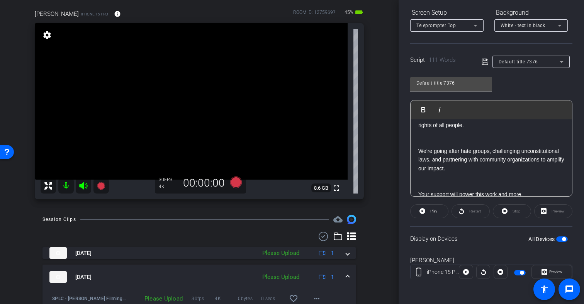
click at [518, 273] on span "button" at bounding box center [520, 272] width 12 height 5
click at [236, 183] on icon at bounding box center [236, 183] width 12 height 12
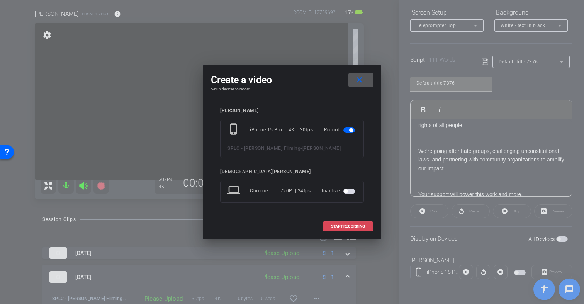
click at [337, 226] on span "START RECORDING" at bounding box center [348, 226] width 34 height 4
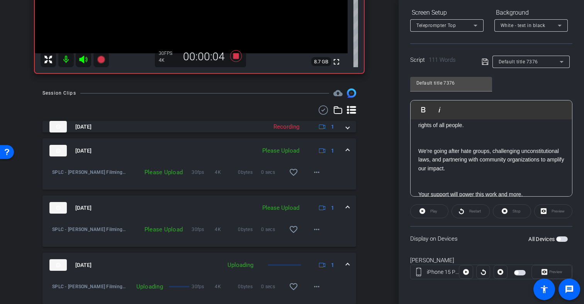
scroll to position [186, 0]
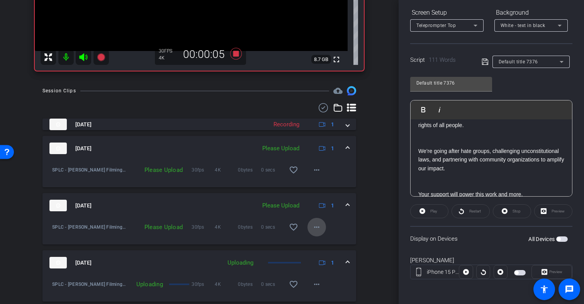
click at [317, 228] on mat-icon "more_horiz" at bounding box center [316, 227] width 9 height 9
click at [324, 241] on span "Upload" at bounding box center [329, 243] width 31 height 9
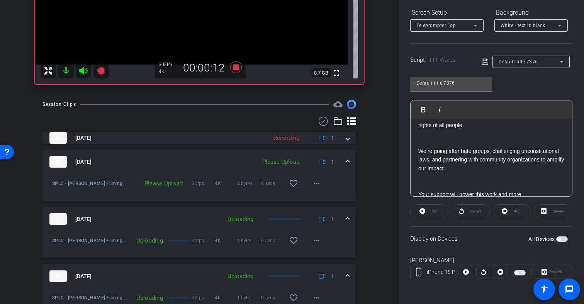
scroll to position [173, 0]
click at [319, 184] on mat-icon "more_horiz" at bounding box center [316, 183] width 9 height 9
click at [322, 196] on span "Upload" at bounding box center [329, 199] width 31 height 9
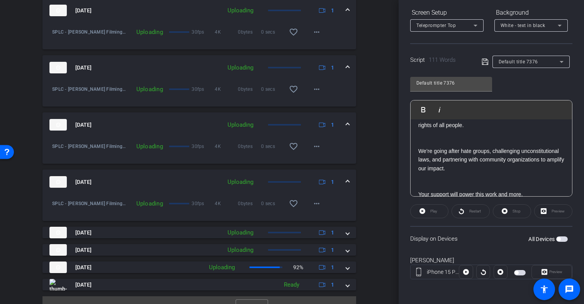
scroll to position [321, 0]
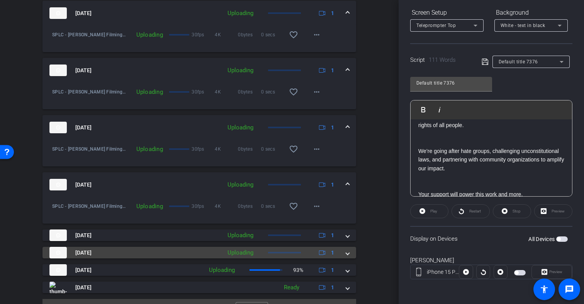
click at [350, 254] on mat-expansion-panel-header "Sep 5, 2025 Uploading 1" at bounding box center [200, 253] width 314 height 12
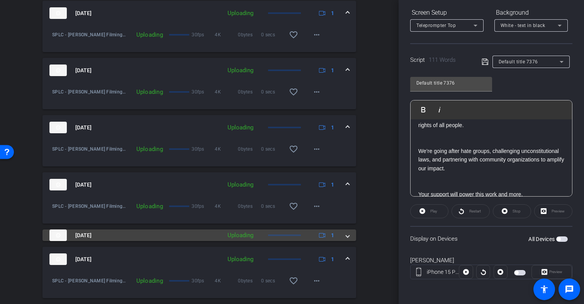
click at [347, 237] on span at bounding box center [347, 235] width 3 height 8
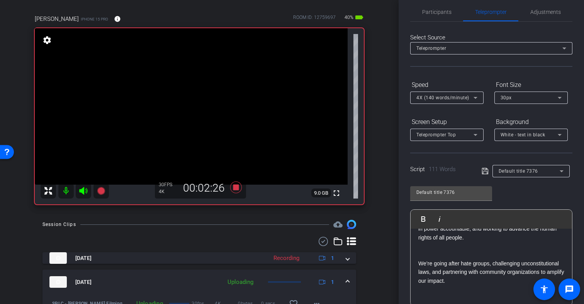
scroll to position [0, 0]
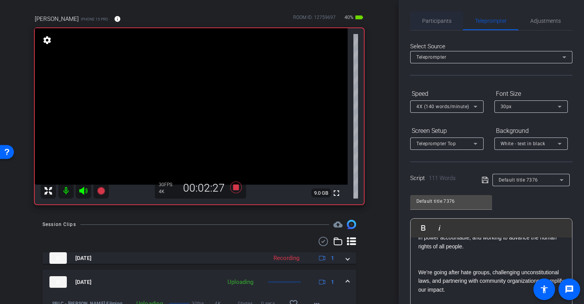
click at [428, 22] on span "Participants" at bounding box center [436, 20] width 29 height 5
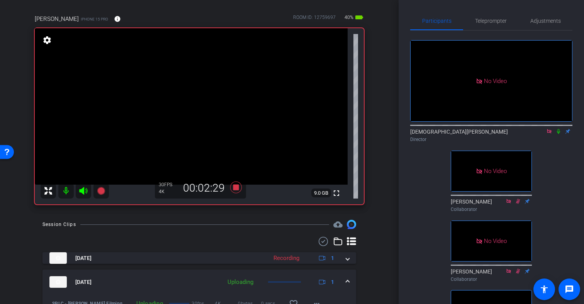
click at [556, 131] on icon at bounding box center [559, 131] width 6 height 5
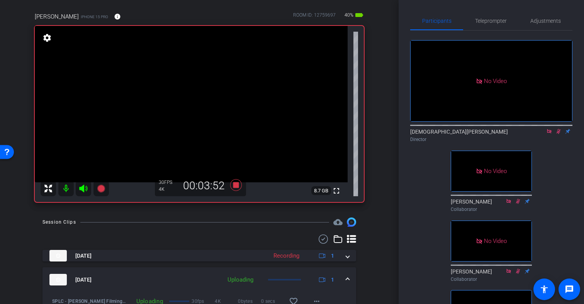
scroll to position [46, 0]
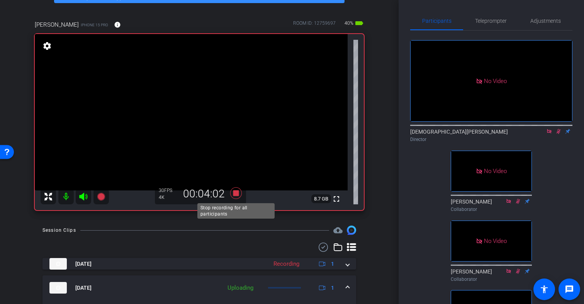
click at [236, 191] on icon at bounding box center [236, 193] width 12 height 12
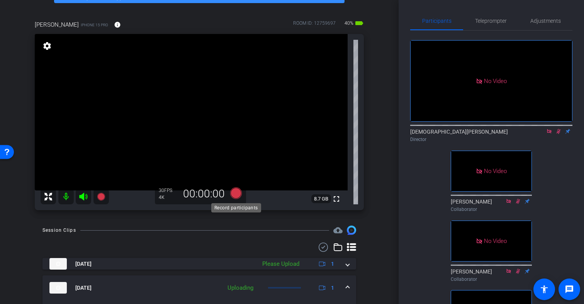
click at [237, 195] on icon at bounding box center [236, 193] width 12 height 12
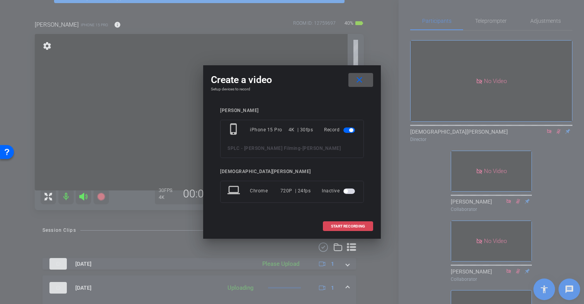
click at [327, 226] on span at bounding box center [347, 226] width 49 height 19
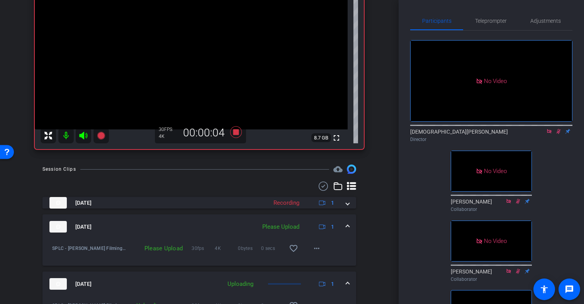
scroll to position [112, 0]
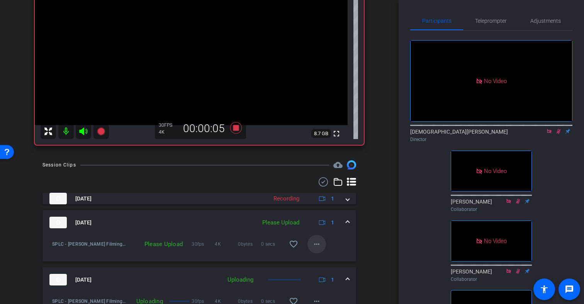
click at [317, 245] on mat-icon "more_horiz" at bounding box center [316, 244] width 9 height 9
click at [319, 260] on span "Upload" at bounding box center [329, 260] width 31 height 9
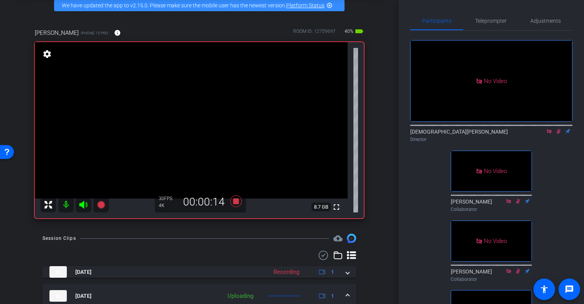
scroll to position [32, 0]
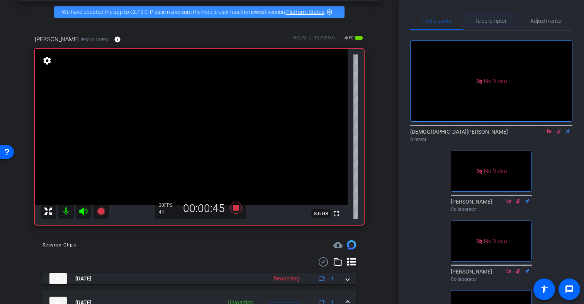
click at [483, 22] on span "Teleprompter" at bounding box center [491, 20] width 32 height 5
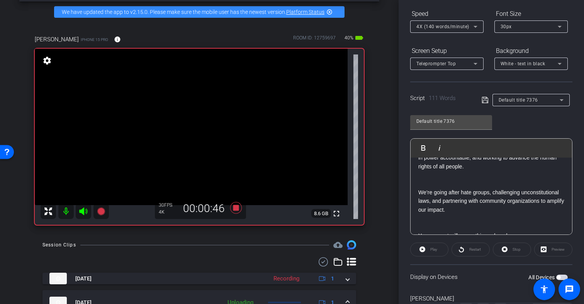
scroll to position [95, 0]
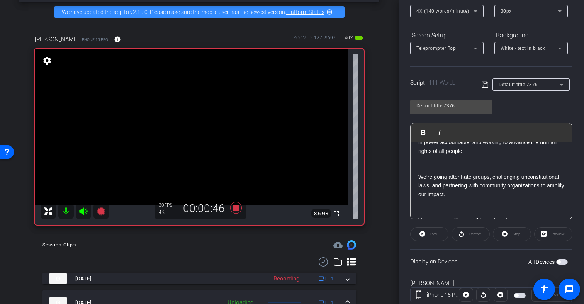
click at [484, 197] on p "We’re going after hate groups, challenging unconstitutional laws, and partnerin…" at bounding box center [491, 186] width 146 height 26
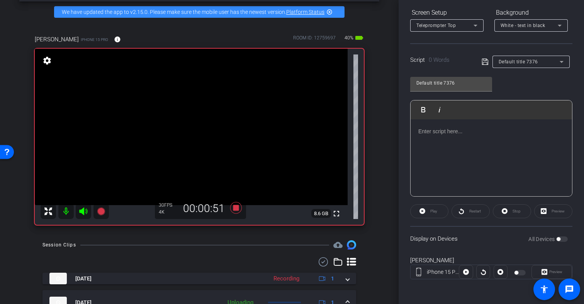
scroll to position [9, 0]
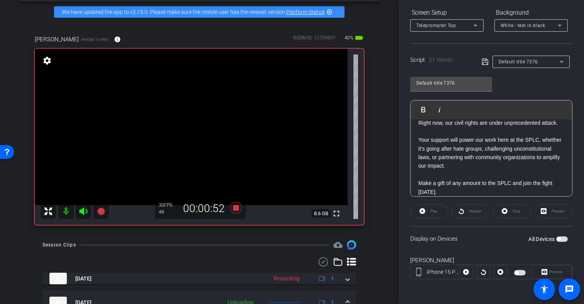
click at [483, 62] on icon at bounding box center [485, 62] width 6 height 6
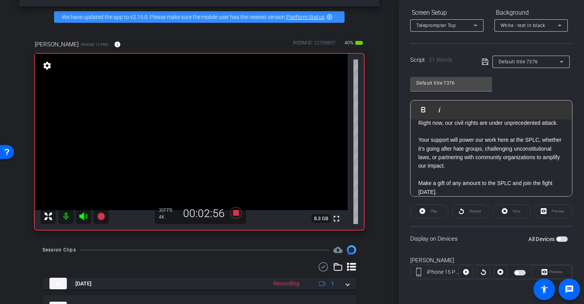
scroll to position [23, 0]
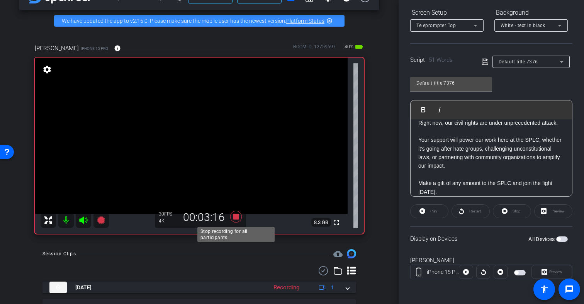
click at [236, 218] on icon at bounding box center [236, 217] width 12 height 12
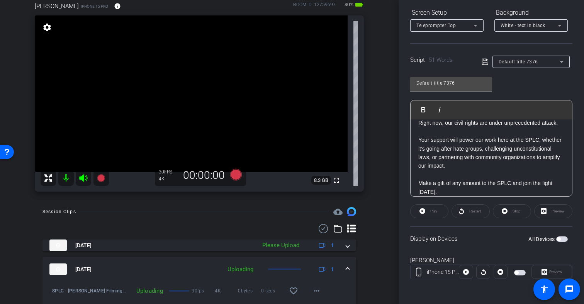
scroll to position [70, 0]
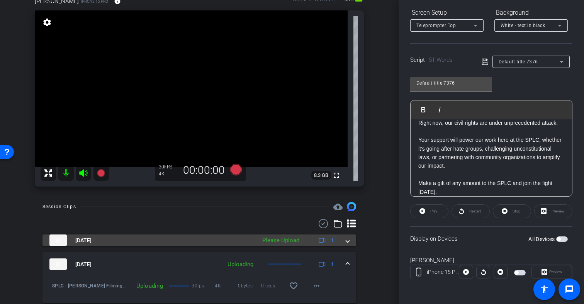
click at [349, 242] on span at bounding box center [347, 240] width 3 height 8
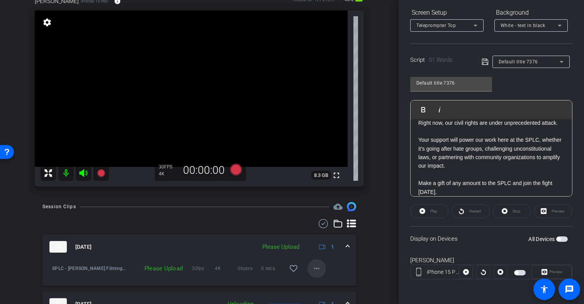
click at [315, 268] on mat-icon "more_horiz" at bounding box center [316, 268] width 9 height 9
click at [331, 233] on span "Upload" at bounding box center [329, 233] width 31 height 9
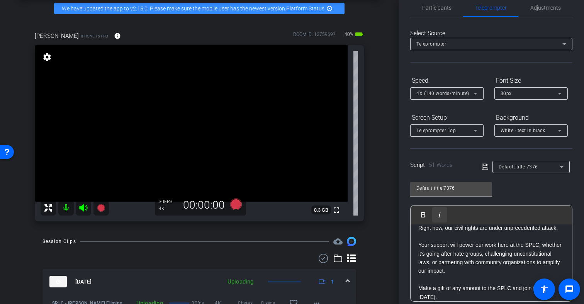
scroll to position [0, 0]
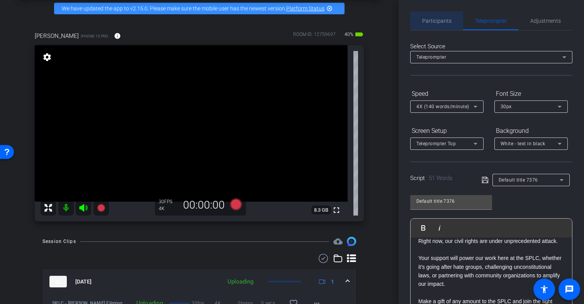
click at [434, 23] on span "Participants" at bounding box center [436, 20] width 29 height 5
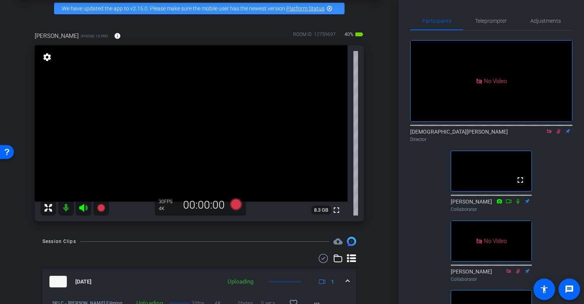
click at [559, 131] on icon at bounding box center [559, 131] width 4 height 5
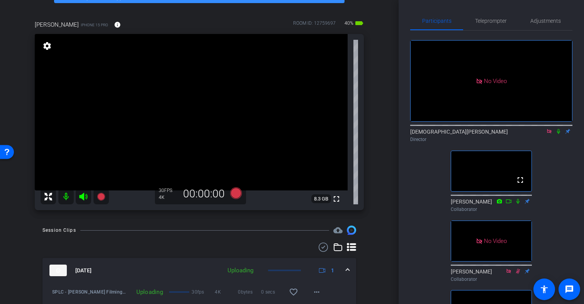
scroll to position [46, 0]
click at [489, 22] on span "Teleprompter" at bounding box center [491, 20] width 32 height 5
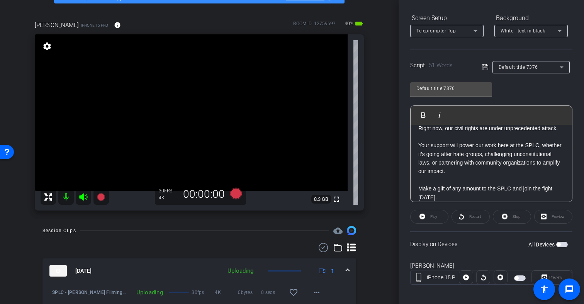
scroll to position [118, 0]
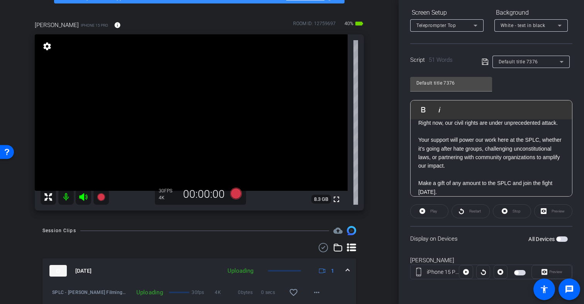
click at [520, 273] on span "button" at bounding box center [520, 272] width 12 height 5
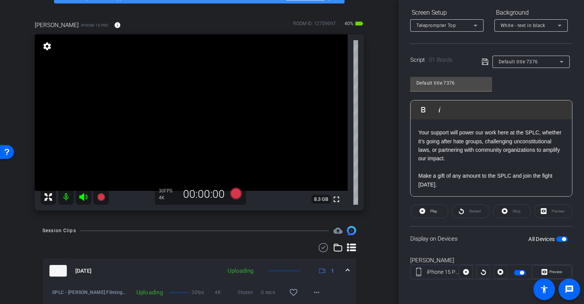
scroll to position [0, 0]
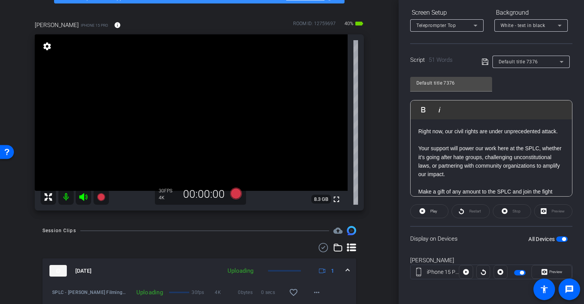
click at [485, 65] on icon at bounding box center [485, 62] width 6 height 6
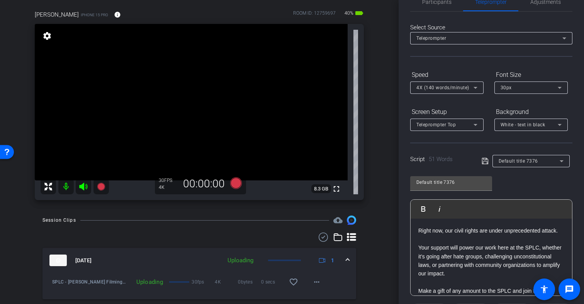
scroll to position [52, 0]
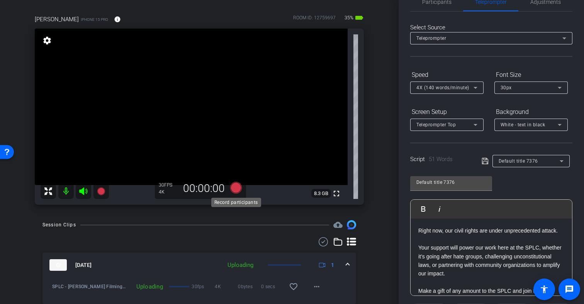
click at [237, 187] on icon at bounding box center [236, 188] width 12 height 12
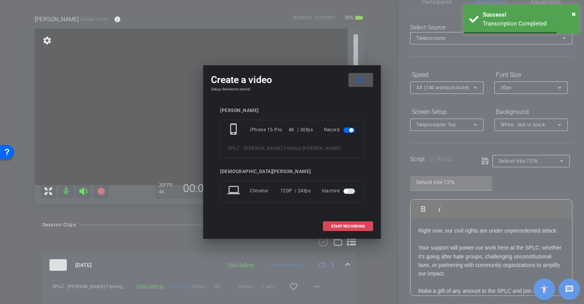
click at [332, 225] on span "START RECORDING" at bounding box center [348, 226] width 34 height 4
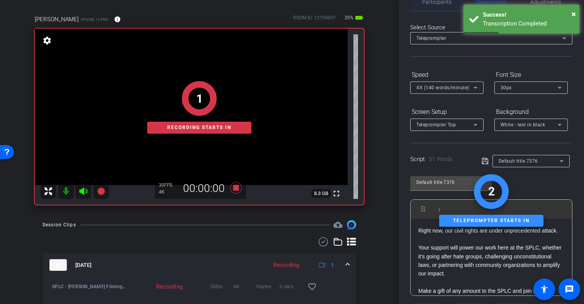
click at [426, 7] on span "Participants" at bounding box center [436, 2] width 29 height 19
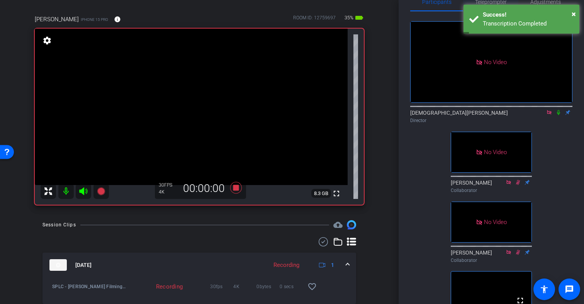
click at [477, 2] on span "Teleprompter" at bounding box center [491, 1] width 32 height 5
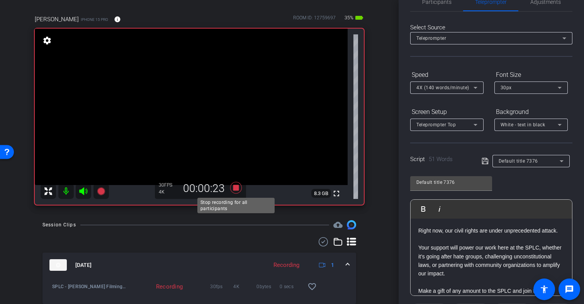
click at [236, 189] on icon at bounding box center [236, 188] width 12 height 12
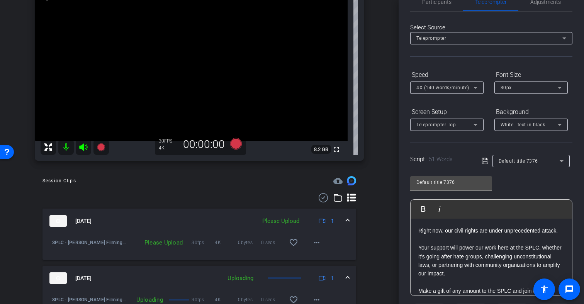
scroll to position [105, 0]
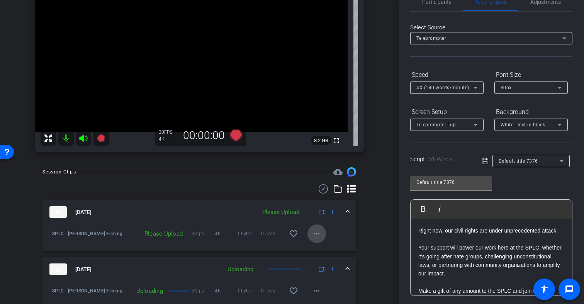
click at [316, 233] on mat-icon "more_horiz" at bounding box center [316, 233] width 9 height 9
click at [325, 248] on span "Upload" at bounding box center [329, 249] width 31 height 9
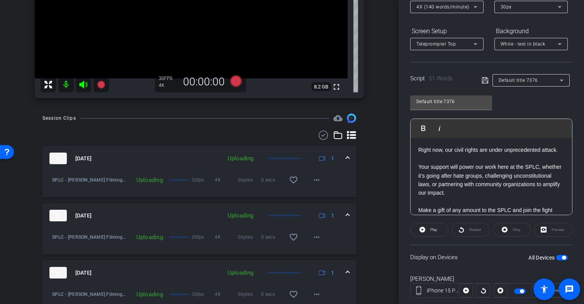
scroll to position [118, 0]
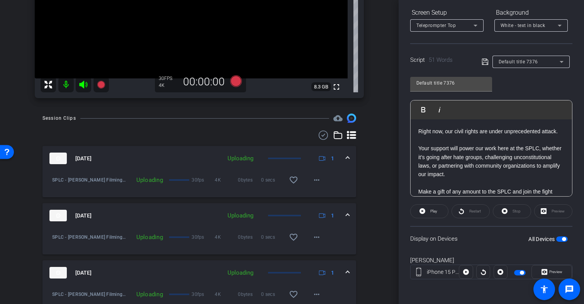
click at [519, 274] on span "button" at bounding box center [520, 272] width 12 height 5
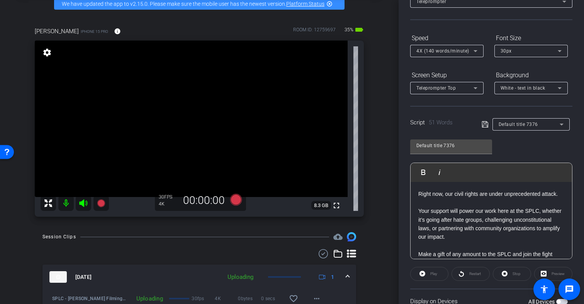
scroll to position [0, 0]
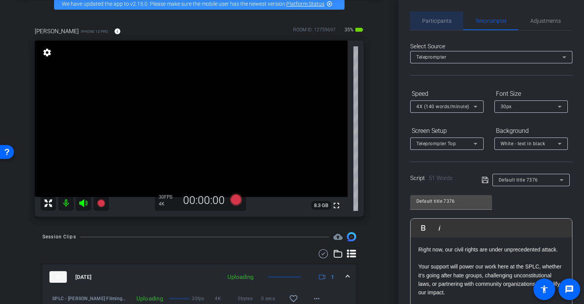
click at [430, 23] on span "Participants" at bounding box center [436, 20] width 29 height 5
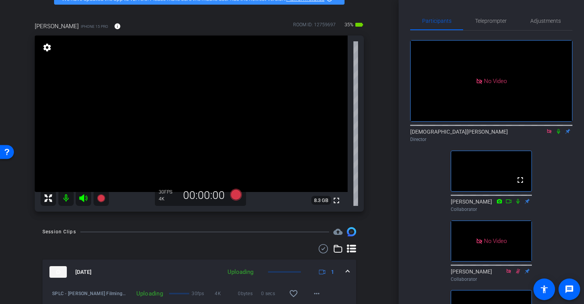
scroll to position [40, 0]
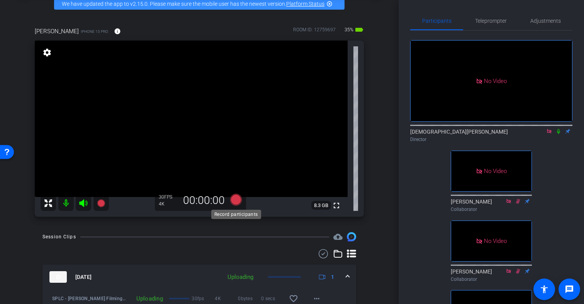
click at [238, 202] on icon at bounding box center [236, 200] width 12 height 12
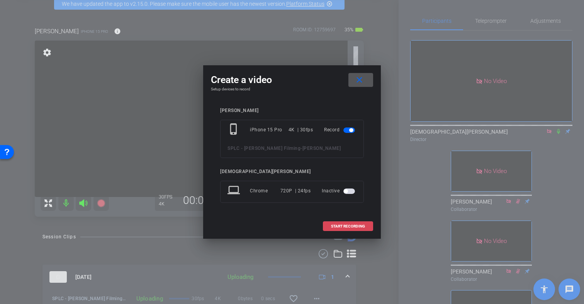
click at [336, 226] on span "START RECORDING" at bounding box center [348, 226] width 34 height 4
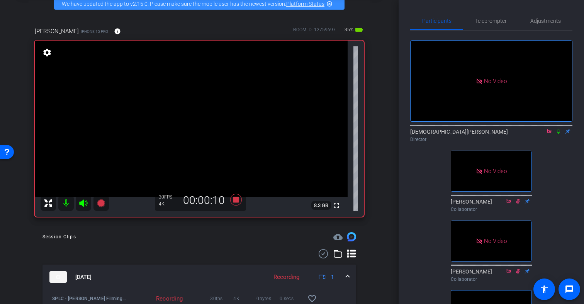
click at [558, 133] on icon at bounding box center [558, 131] width 3 height 5
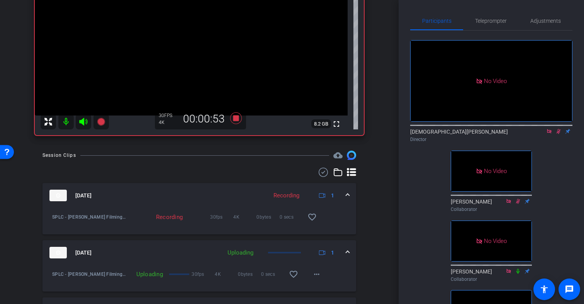
scroll to position [112, 0]
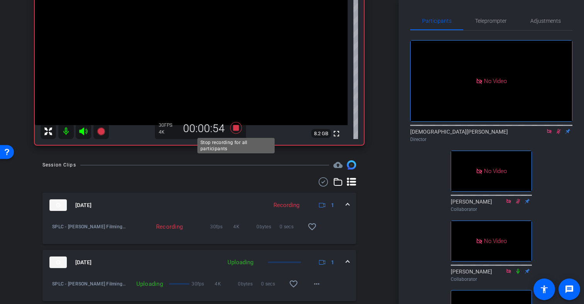
click at [236, 129] on icon at bounding box center [236, 128] width 12 height 12
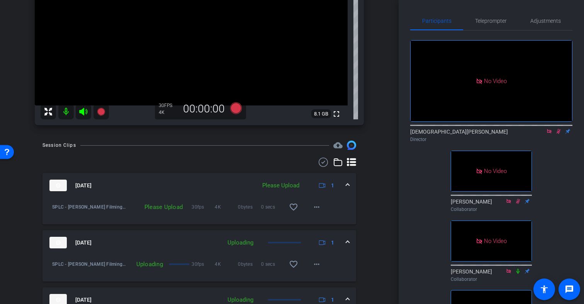
scroll to position [149, 0]
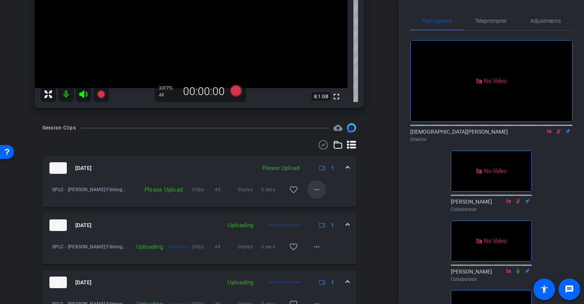
click at [315, 189] on mat-icon "more_horiz" at bounding box center [316, 189] width 9 height 9
click at [323, 203] on span "Upload" at bounding box center [329, 205] width 31 height 9
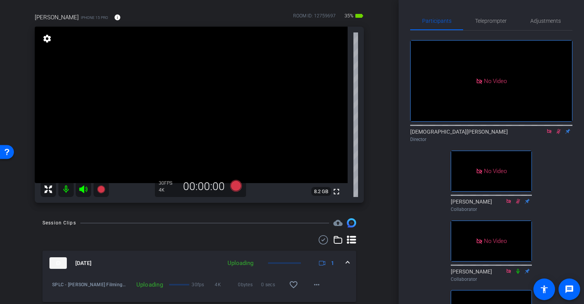
scroll to position [50, 0]
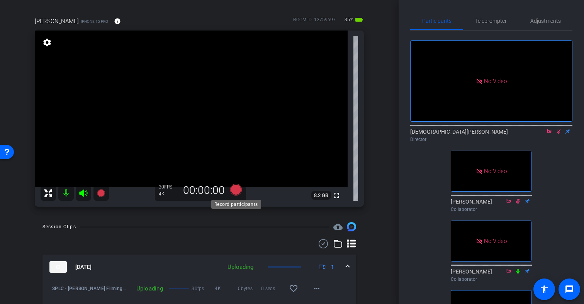
click at [237, 191] on icon at bounding box center [236, 190] width 12 height 12
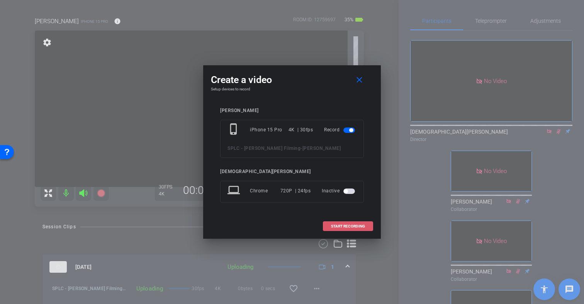
click at [340, 227] on span "START RECORDING" at bounding box center [348, 226] width 34 height 4
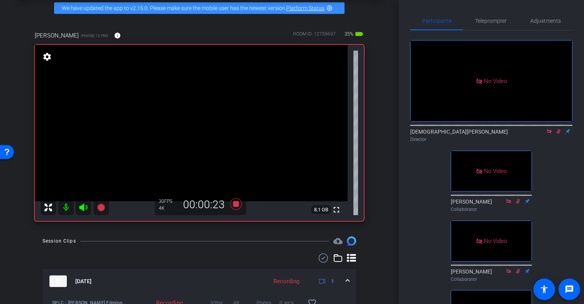
scroll to position [30, 0]
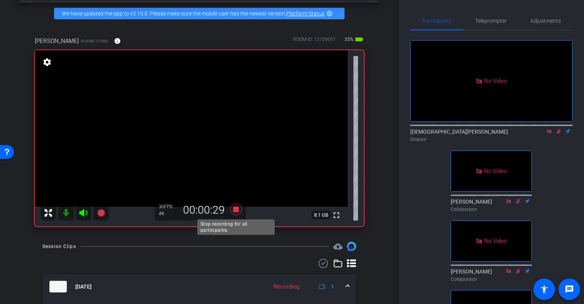
click at [237, 209] on icon at bounding box center [236, 210] width 12 height 12
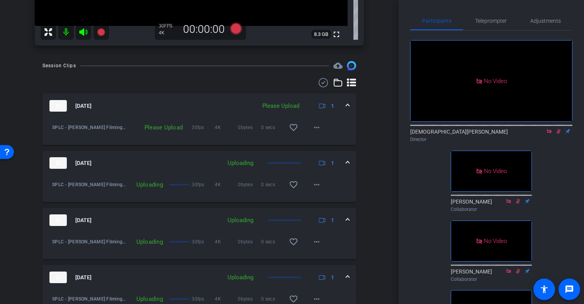
scroll to position [218, 0]
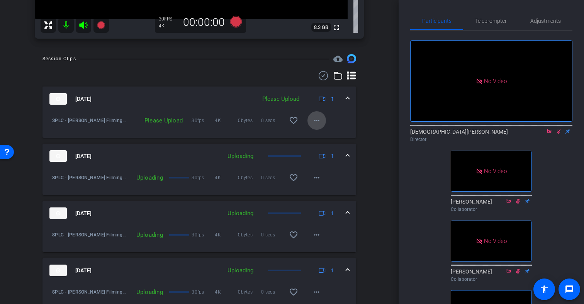
click at [316, 122] on mat-icon "more_horiz" at bounding box center [316, 120] width 9 height 9
click at [337, 156] on span "Delete clip" at bounding box center [329, 155] width 31 height 9
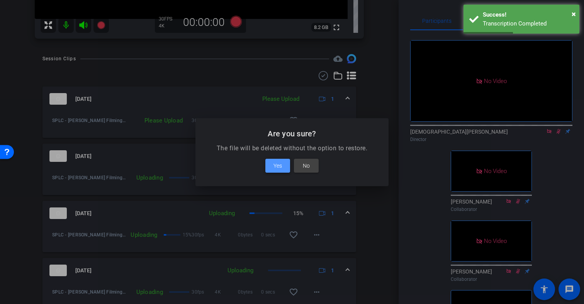
click at [279, 164] on span "Yes" at bounding box center [278, 165] width 9 height 9
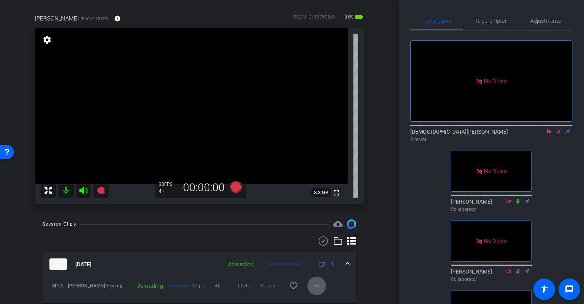
scroll to position [50, 0]
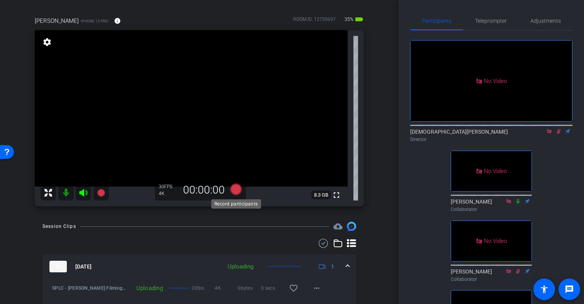
click at [235, 189] on icon at bounding box center [236, 190] width 12 height 12
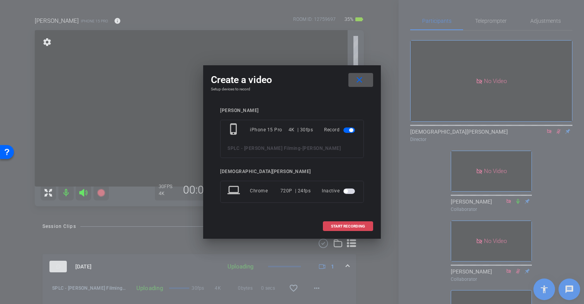
click at [347, 225] on span "START RECORDING" at bounding box center [348, 226] width 34 height 4
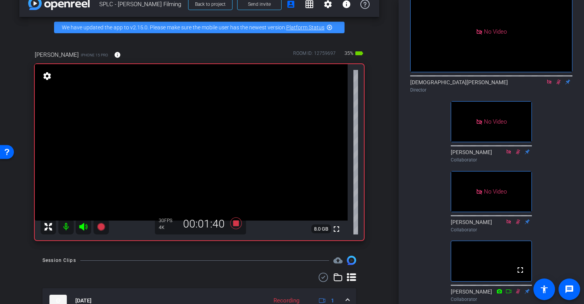
scroll to position [16, 0]
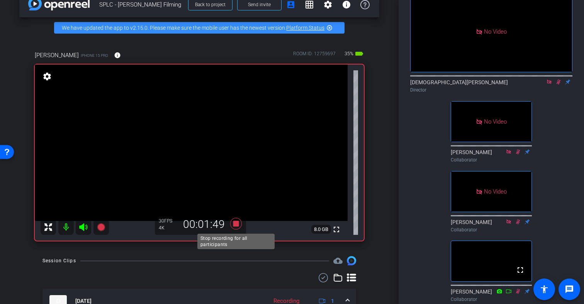
click at [237, 224] on icon at bounding box center [236, 224] width 12 height 12
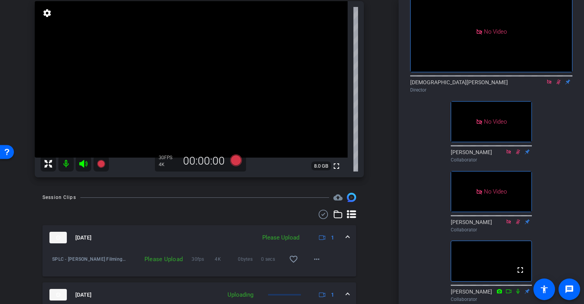
scroll to position [82, 0]
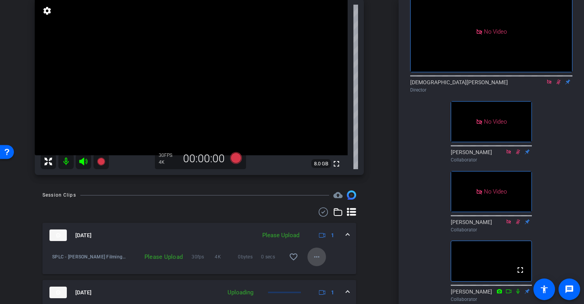
click at [318, 257] on mat-icon "more_horiz" at bounding box center [316, 256] width 9 height 9
click at [326, 272] on span "Upload" at bounding box center [329, 273] width 31 height 9
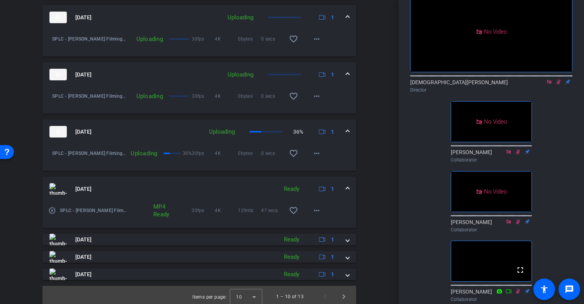
scroll to position [474, 0]
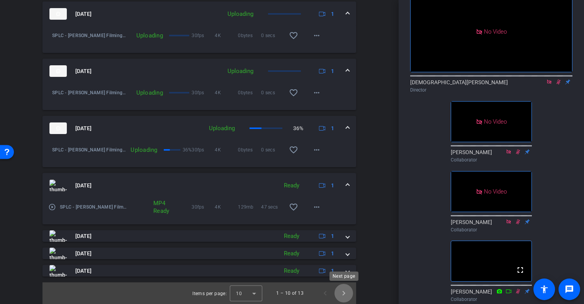
click at [345, 293] on span "Next page" at bounding box center [344, 293] width 19 height 19
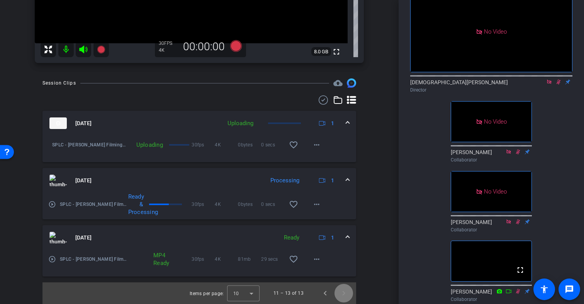
scroll to position [194, 0]
click at [325, 293] on span "Previous page" at bounding box center [325, 293] width 19 height 19
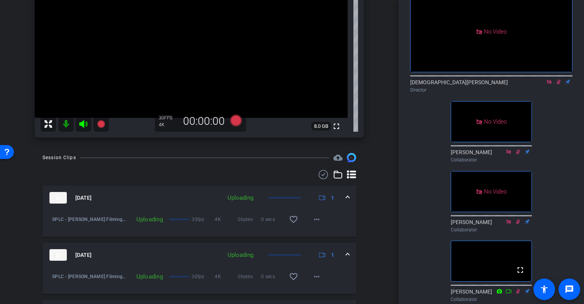
scroll to position [119, 0]
click at [235, 122] on icon at bounding box center [236, 121] width 12 height 12
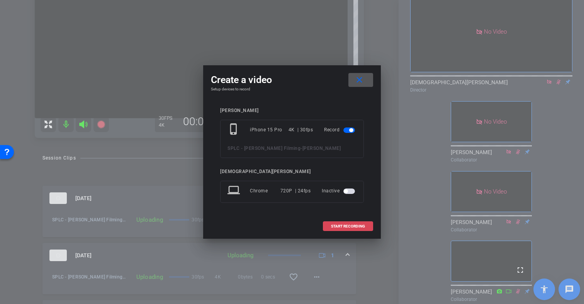
click at [339, 225] on span "START RECORDING" at bounding box center [348, 226] width 34 height 4
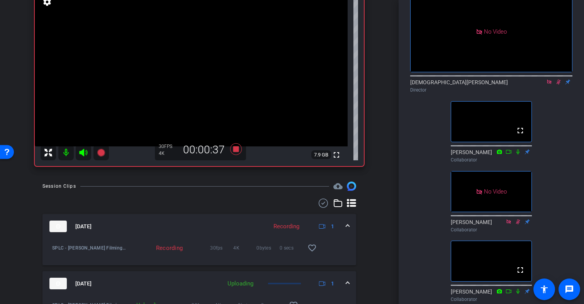
scroll to position [92, 0]
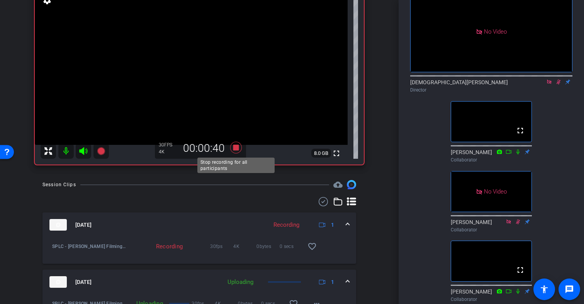
click at [237, 147] on icon at bounding box center [236, 148] width 12 height 12
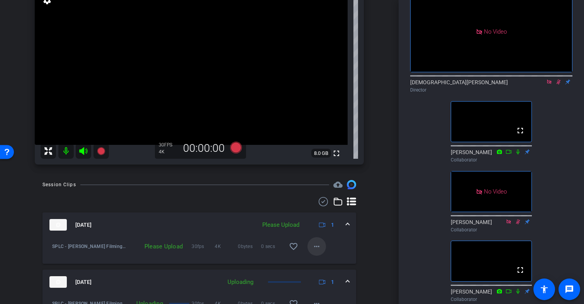
click at [316, 247] on mat-icon "more_horiz" at bounding box center [316, 246] width 9 height 9
click at [325, 261] on span "Upload" at bounding box center [329, 262] width 31 height 9
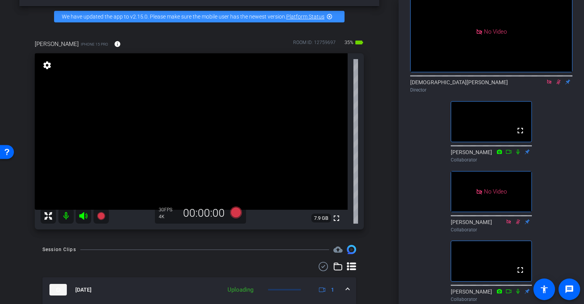
scroll to position [25, 0]
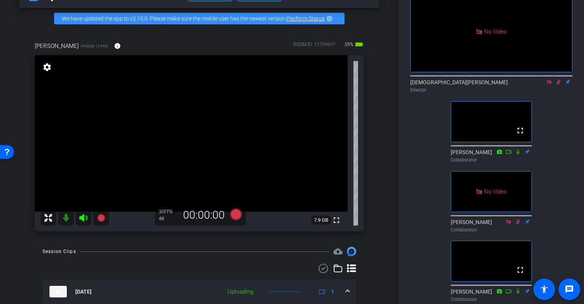
click at [558, 82] on icon at bounding box center [559, 82] width 4 height 5
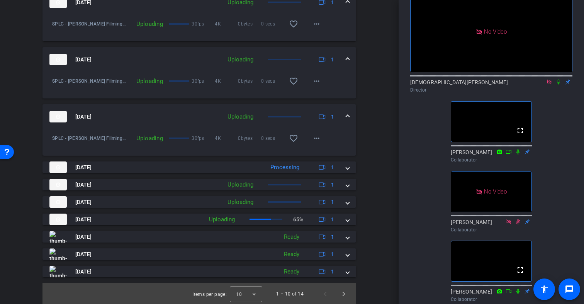
scroll to position [315, 0]
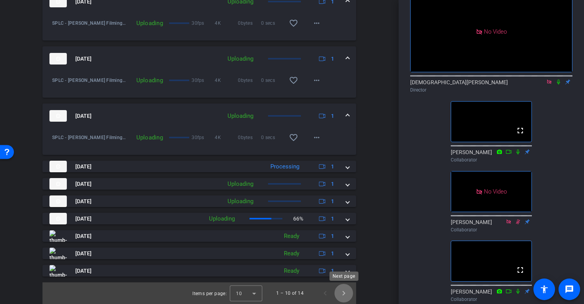
click at [344, 293] on span "Next page" at bounding box center [344, 293] width 19 height 19
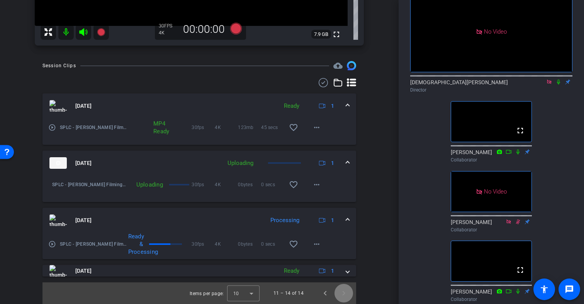
scroll to position [211, 0]
click at [323, 294] on span "Previous page" at bounding box center [325, 293] width 19 height 19
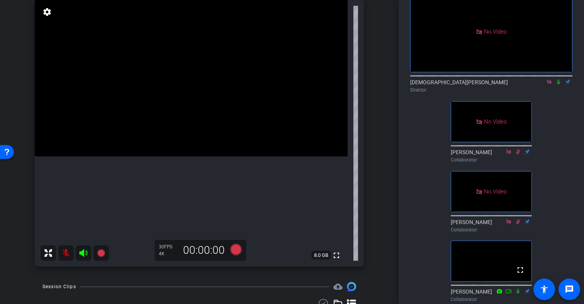
scroll to position [63, 0]
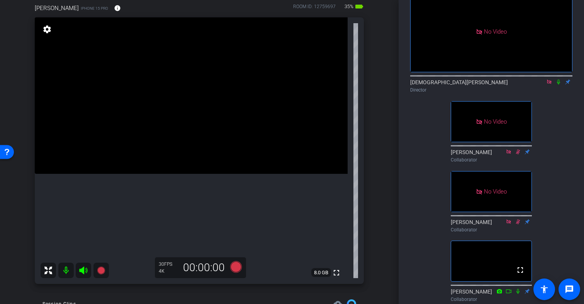
click at [558, 82] on icon at bounding box center [559, 81] width 6 height 5
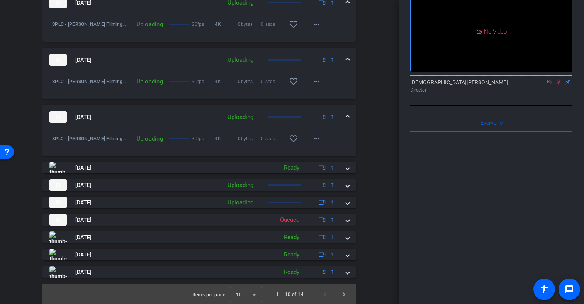
scroll to position [406, 0]
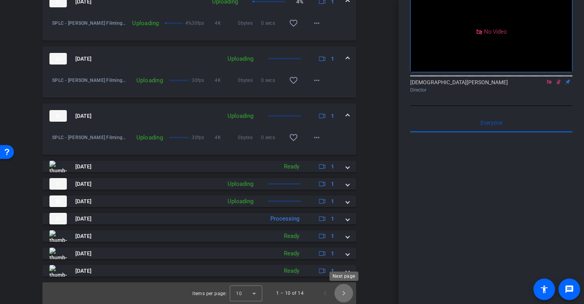
click at [345, 294] on span "Next page" at bounding box center [344, 293] width 19 height 19
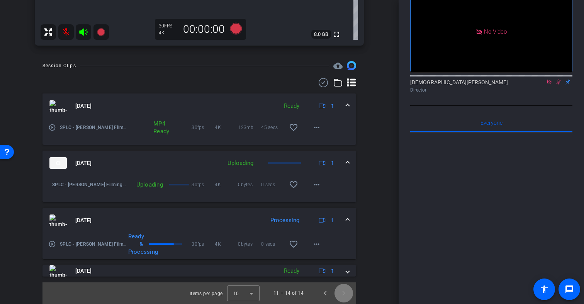
scroll to position [301, 0]
click at [326, 294] on span "Previous page" at bounding box center [325, 293] width 19 height 19
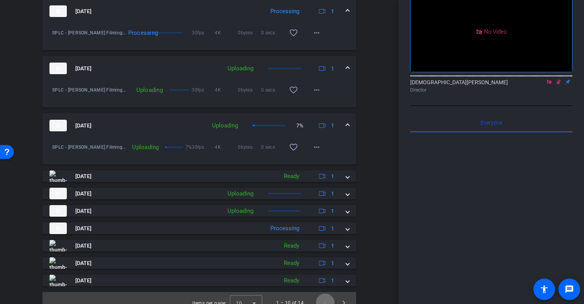
scroll to position [406, 0]
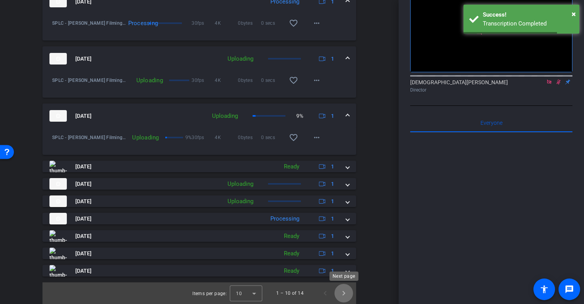
click at [343, 293] on span "Next page" at bounding box center [344, 293] width 19 height 19
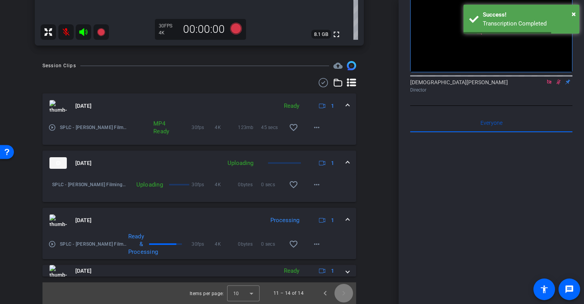
scroll to position [301, 0]
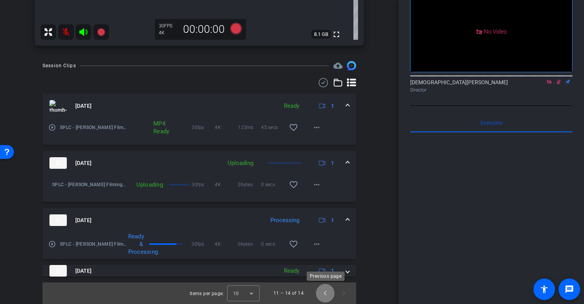
click at [325, 293] on span "Previous page" at bounding box center [325, 293] width 19 height 19
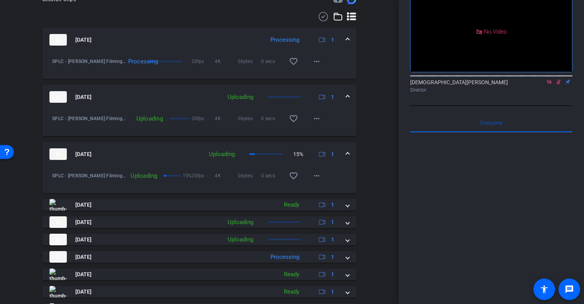
scroll to position [406, 0]
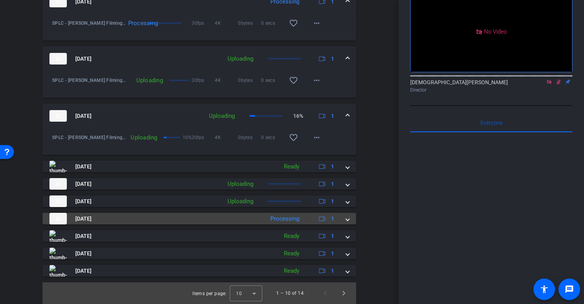
click at [345, 220] on div "Sep 5, 2025 Processing 1" at bounding box center [197, 219] width 297 height 12
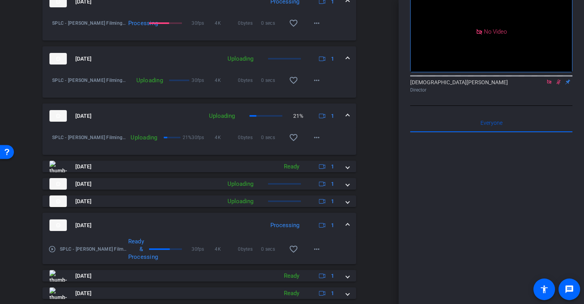
click at [347, 223] on span at bounding box center [347, 225] width 3 height 8
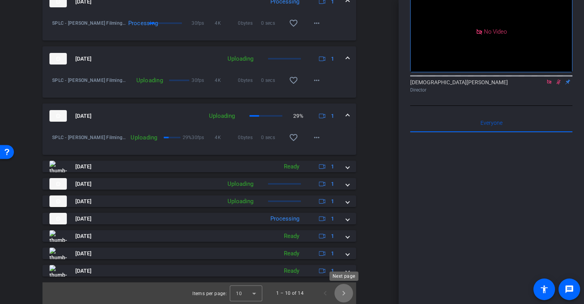
click at [344, 292] on span "Next page" at bounding box center [344, 293] width 19 height 19
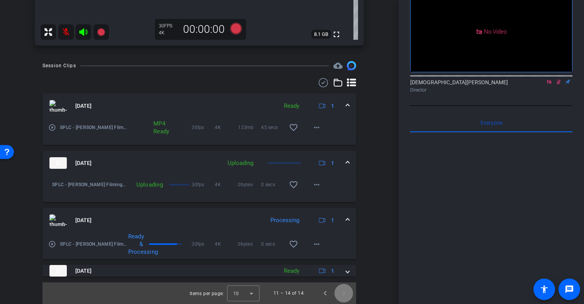
scroll to position [301, 0]
click at [323, 292] on span "Previous page" at bounding box center [325, 293] width 19 height 19
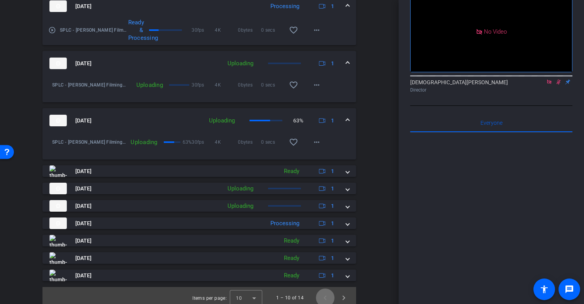
scroll to position [406, 0]
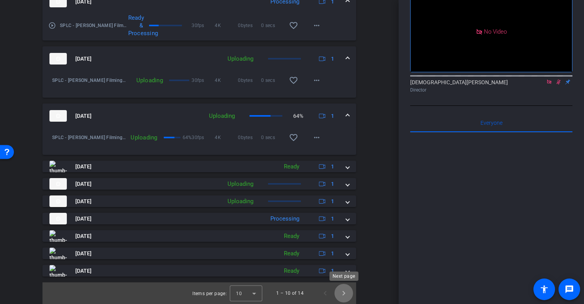
click at [345, 293] on span "Next page" at bounding box center [344, 293] width 19 height 19
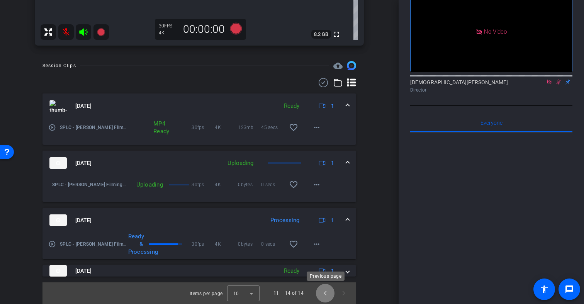
click at [328, 294] on span "Previous page" at bounding box center [325, 293] width 19 height 19
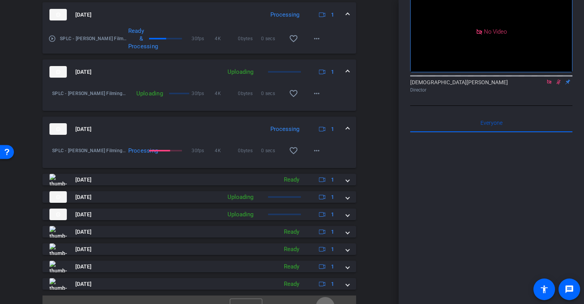
scroll to position [406, 0]
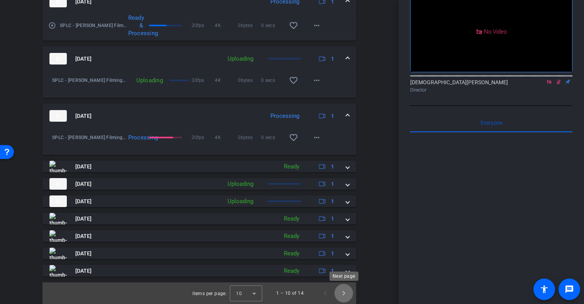
click at [346, 292] on span "Next page" at bounding box center [344, 293] width 19 height 19
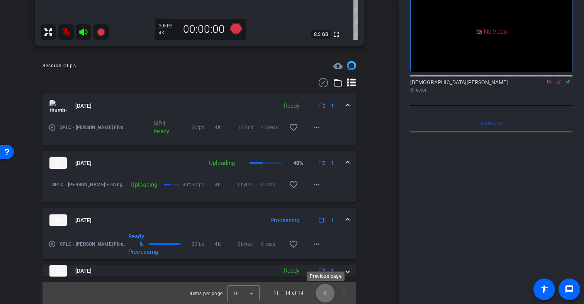
click at [324, 294] on span "Previous page" at bounding box center [325, 293] width 19 height 19
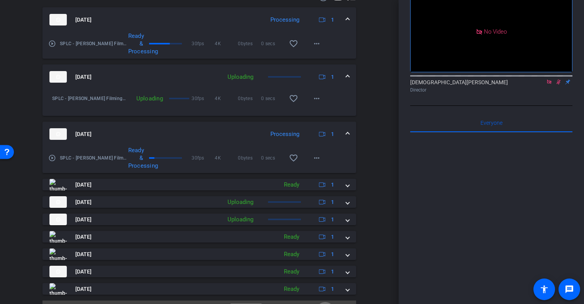
scroll to position [406, 0]
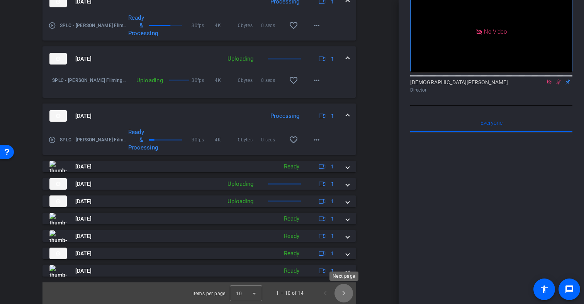
click at [345, 295] on span "Next page" at bounding box center [344, 293] width 19 height 19
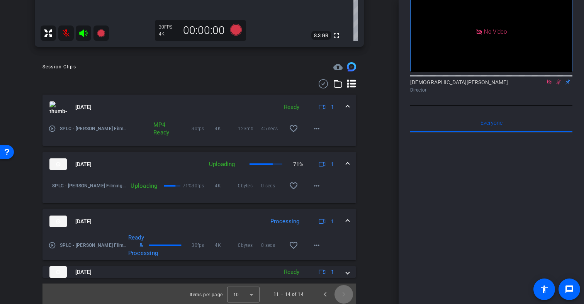
scroll to position [301, 0]
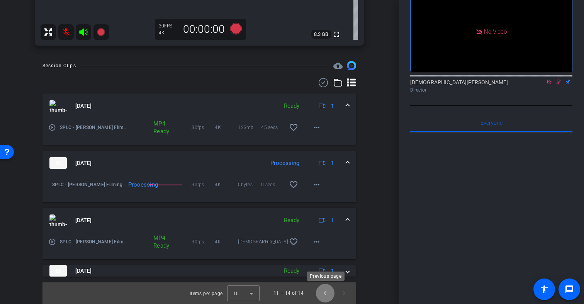
click at [326, 293] on span "Previous page" at bounding box center [325, 293] width 19 height 19
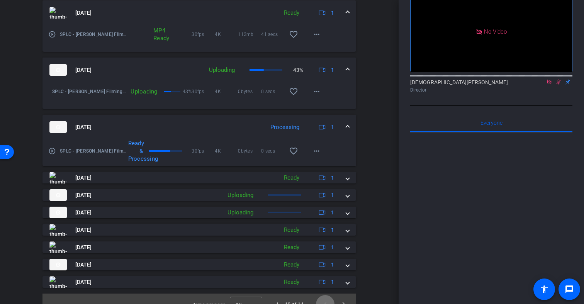
scroll to position [406, 0]
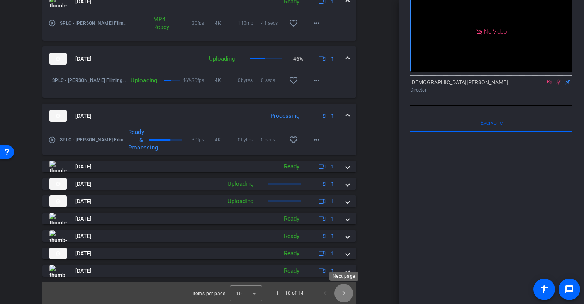
click at [345, 293] on span "Next page" at bounding box center [344, 293] width 19 height 19
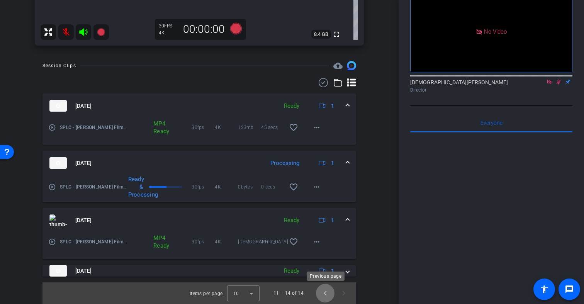
click at [326, 295] on span "Previous page" at bounding box center [325, 293] width 19 height 19
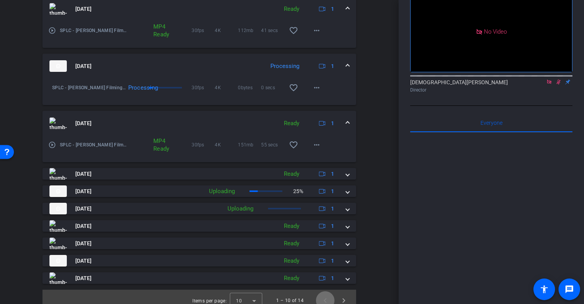
scroll to position [406, 0]
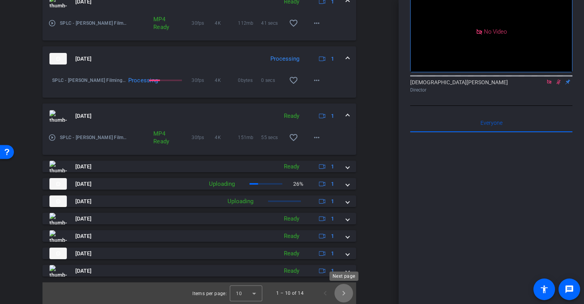
click at [348, 293] on span "Next page" at bounding box center [344, 293] width 19 height 19
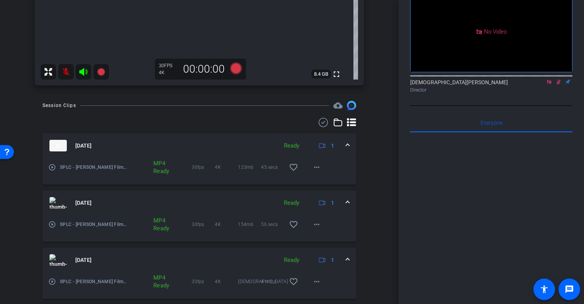
scroll to position [301, 0]
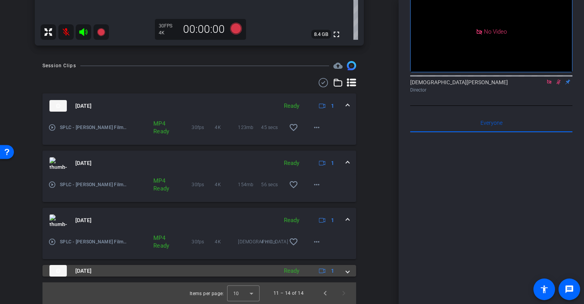
click at [347, 272] on span at bounding box center [347, 271] width 3 height 8
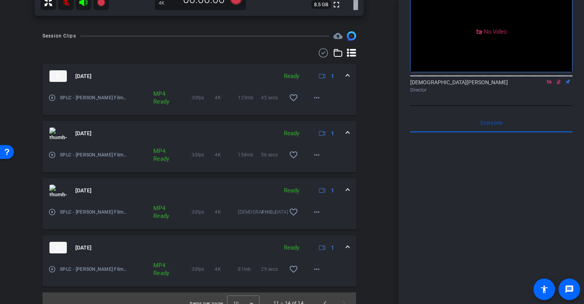
scroll to position [341, 0]
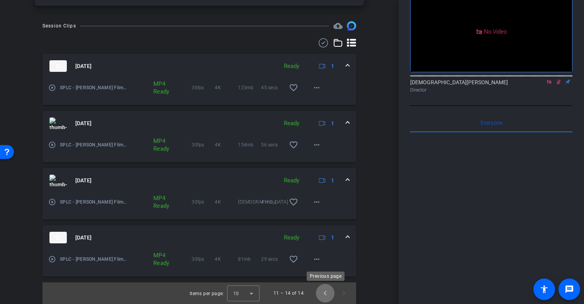
click at [323, 293] on span "Previous page" at bounding box center [325, 293] width 19 height 19
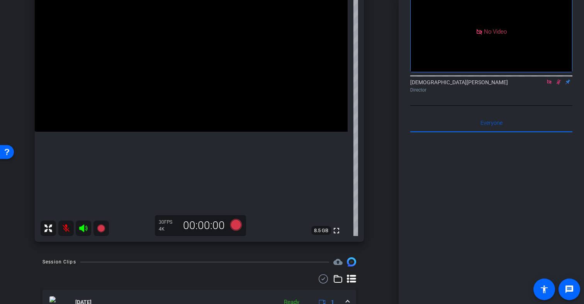
scroll to position [119, 0]
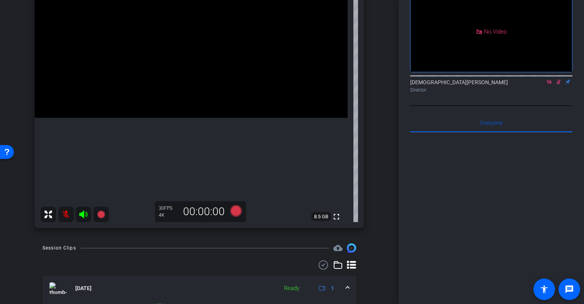
click at [559, 82] on icon at bounding box center [559, 82] width 4 height 5
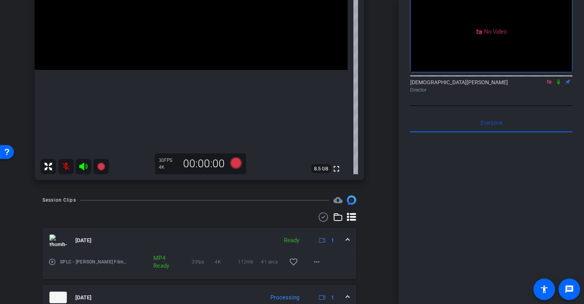
scroll to position [173, 0]
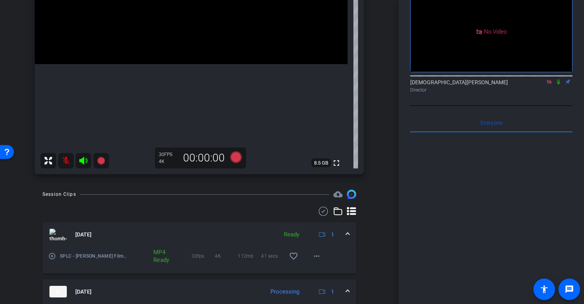
click at [559, 83] on icon at bounding box center [559, 81] width 6 height 5
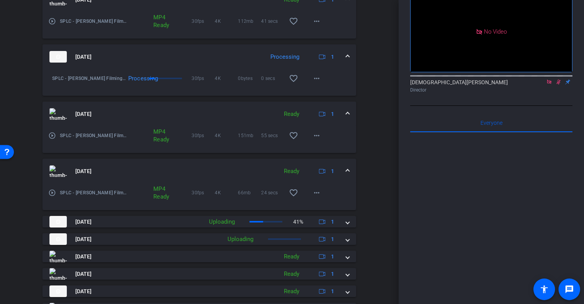
scroll to position [409, 0]
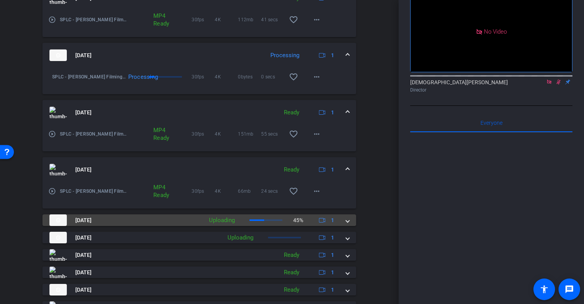
click at [347, 221] on span at bounding box center [347, 220] width 3 height 8
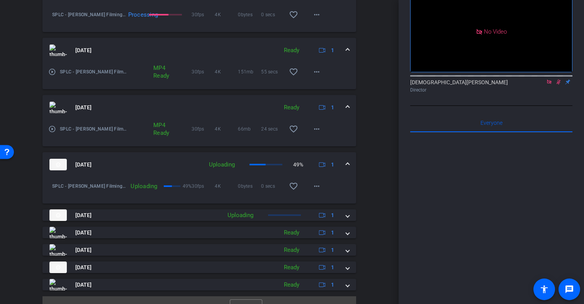
scroll to position [485, 0]
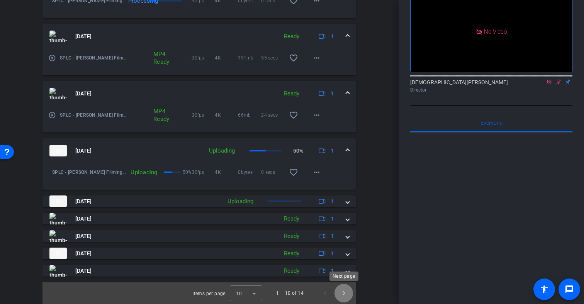
click at [344, 295] on span "Next page" at bounding box center [344, 293] width 19 height 19
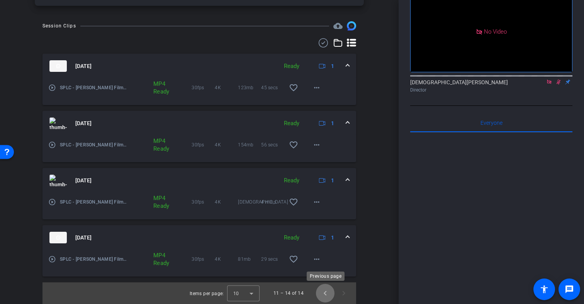
click at [325, 295] on span "Previous page" at bounding box center [325, 293] width 19 height 19
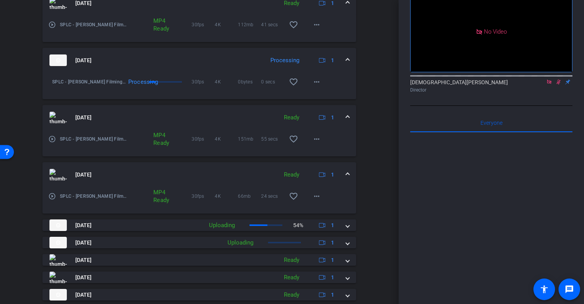
scroll to position [408, 0]
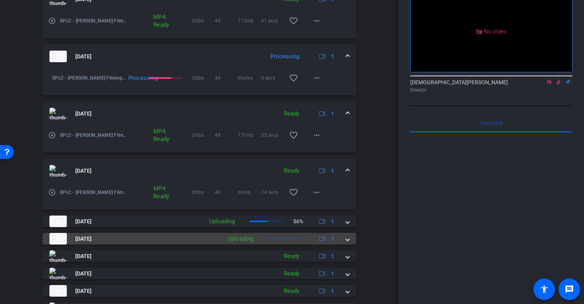
click at [348, 240] on span at bounding box center [347, 239] width 3 height 8
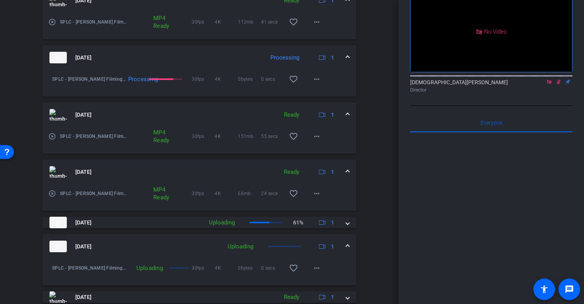
scroll to position [408, 0]
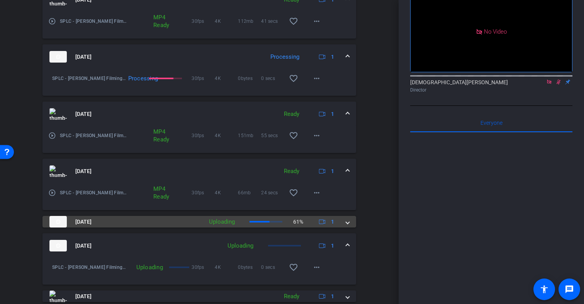
click at [347, 220] on span at bounding box center [347, 222] width 3 height 8
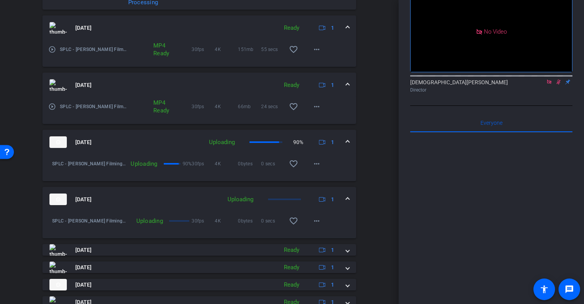
scroll to position [525, 0]
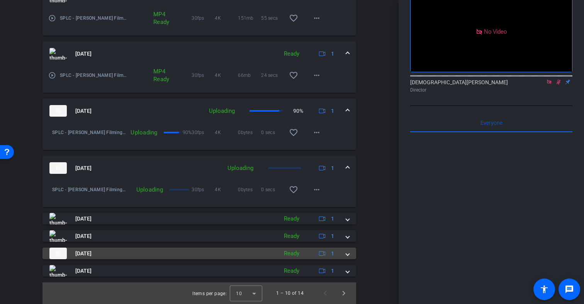
click at [349, 255] on span at bounding box center [347, 254] width 3 height 8
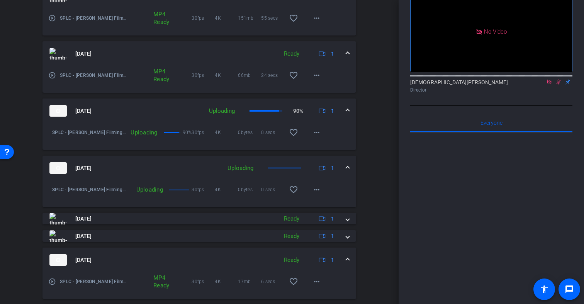
click at [52, 282] on mat-icon "play_circle_outline" at bounding box center [52, 282] width 8 height 8
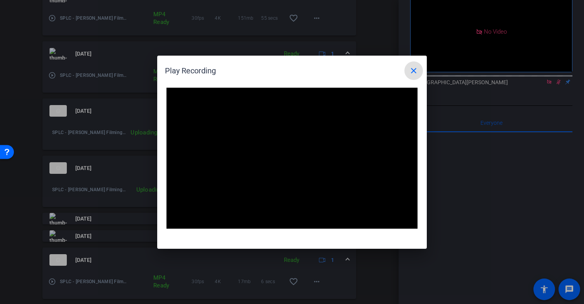
click at [414, 73] on mat-icon "close" at bounding box center [413, 70] width 9 height 9
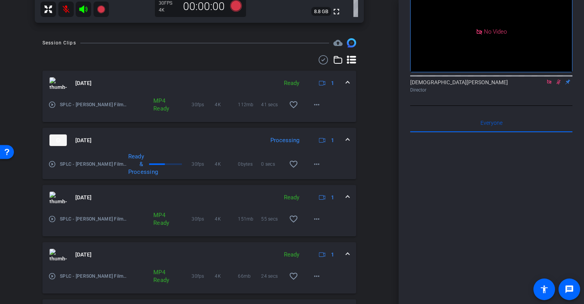
scroll to position [325, 0]
click at [53, 163] on mat-icon "play_circle_outline" at bounding box center [52, 163] width 8 height 8
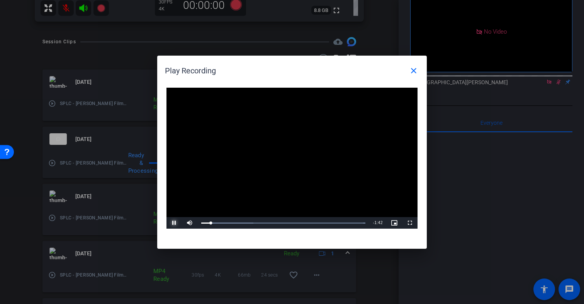
click at [175, 223] on span "Video Player" at bounding box center [174, 223] width 15 height 0
click at [410, 73] on mat-icon "close" at bounding box center [413, 70] width 9 height 9
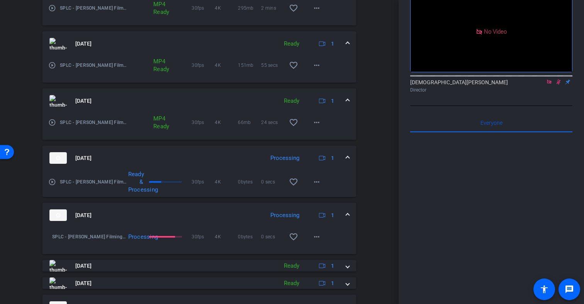
scroll to position [480, 0]
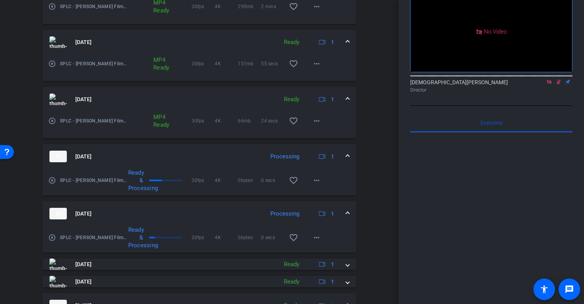
click at [560, 82] on icon at bounding box center [559, 81] width 6 height 5
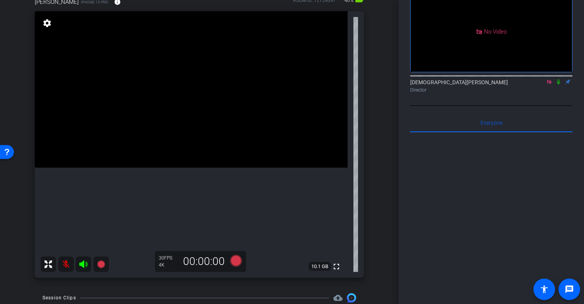
scroll to position [71, 0]
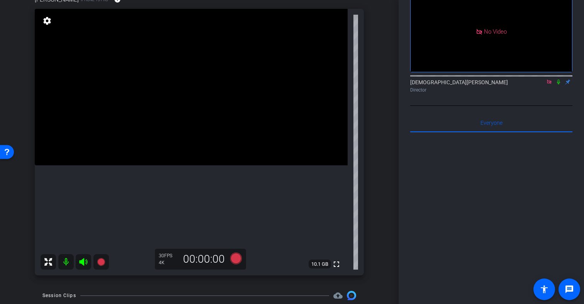
click at [558, 82] on icon at bounding box center [558, 82] width 3 height 5
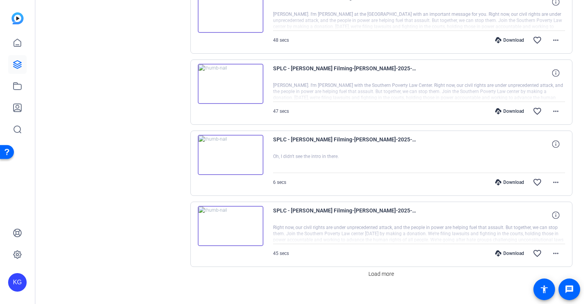
scroll to position [619, 0]
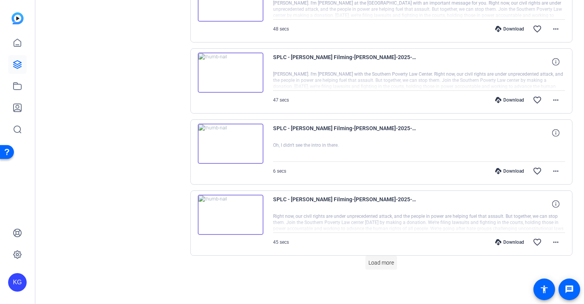
click at [375, 263] on span "Load more" at bounding box center [382, 263] width 26 height 8
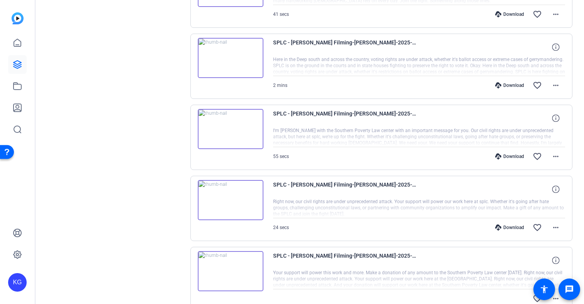
scroll to position [216, 0]
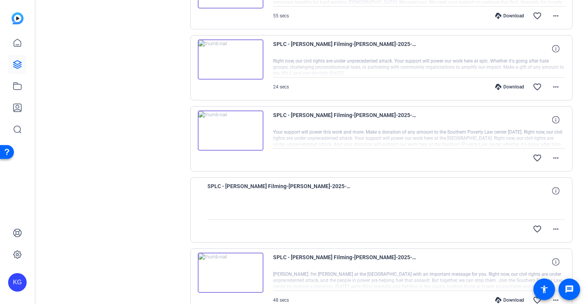
scroll to position [341, 0]
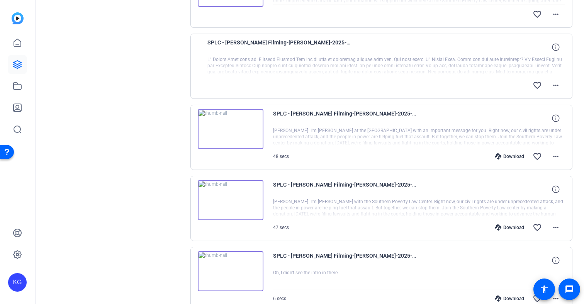
scroll to position [494, 0]
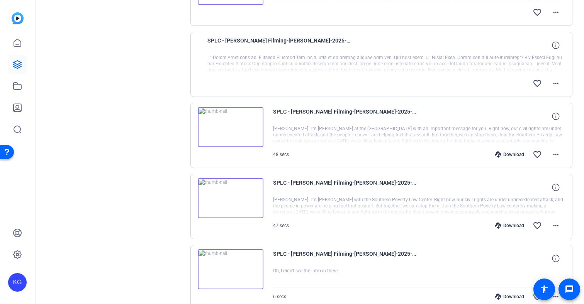
click at [472, 57] on div at bounding box center [386, 63] width 358 height 19
click at [556, 82] on mat-icon "more_horiz" at bounding box center [555, 83] width 9 height 9
click at [556, 82] on div at bounding box center [292, 152] width 584 height 304
click at [556, 47] on icon at bounding box center [555, 44] width 7 height 7
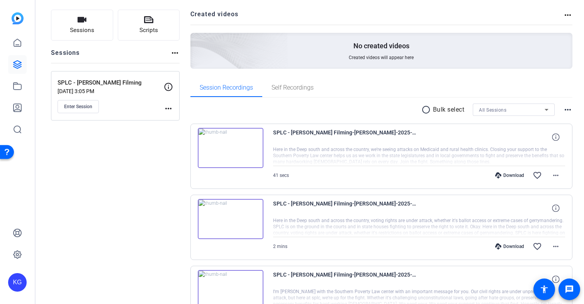
scroll to position [37, 0]
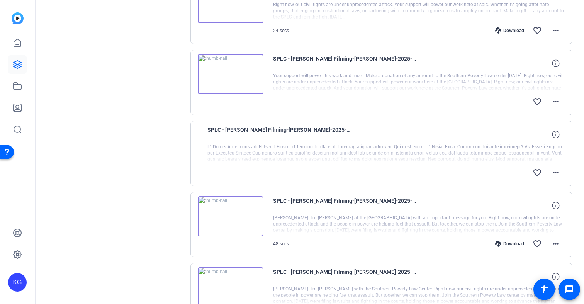
scroll to position [413, 0]
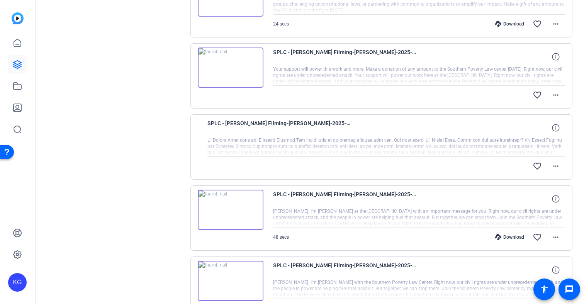
scroll to position [420, 0]
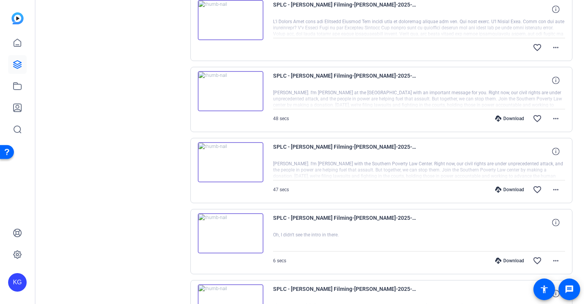
scroll to position [619, 0]
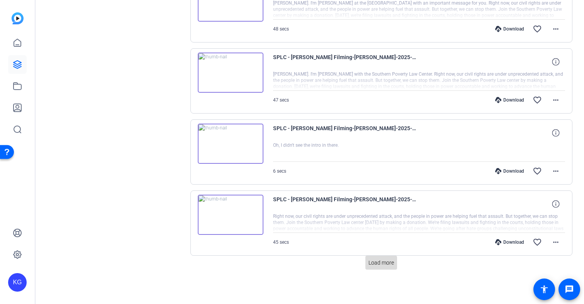
click at [379, 267] on span at bounding box center [382, 262] width 32 height 19
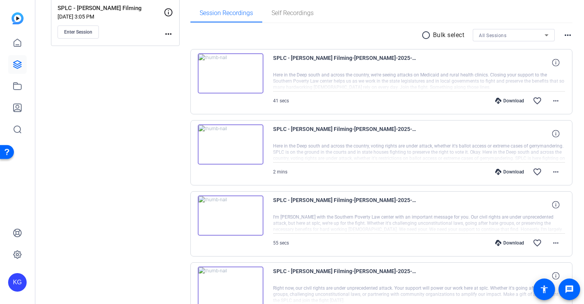
scroll to position [126, 0]
